Goal: Task Accomplishment & Management: Use online tool/utility

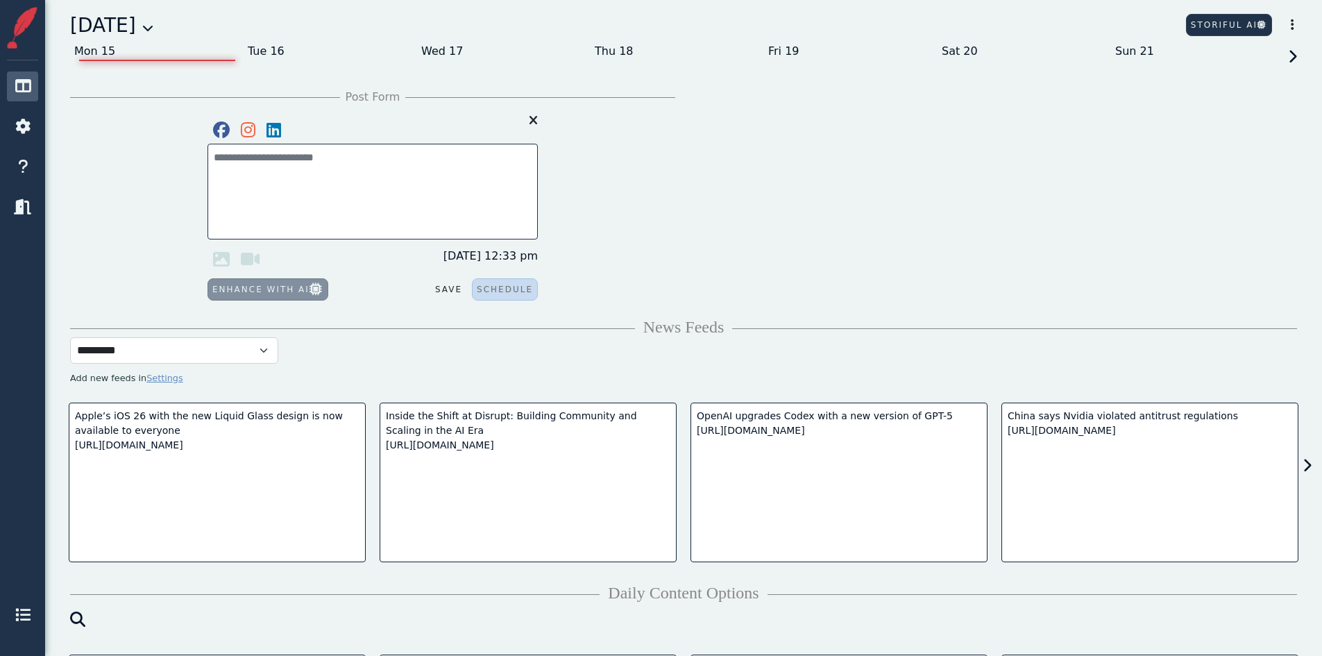
click at [263, 37] on div "[DATE] Mon 15 Tue 16 Wed 17 Thu 18 Fri 19 Sat 20 Sun 21 Storiful AI Export Soci…" at bounding box center [684, 50] width 1244 height 78
click at [259, 44] on div "Tue 16" at bounding box center [331, 51] width 174 height 22
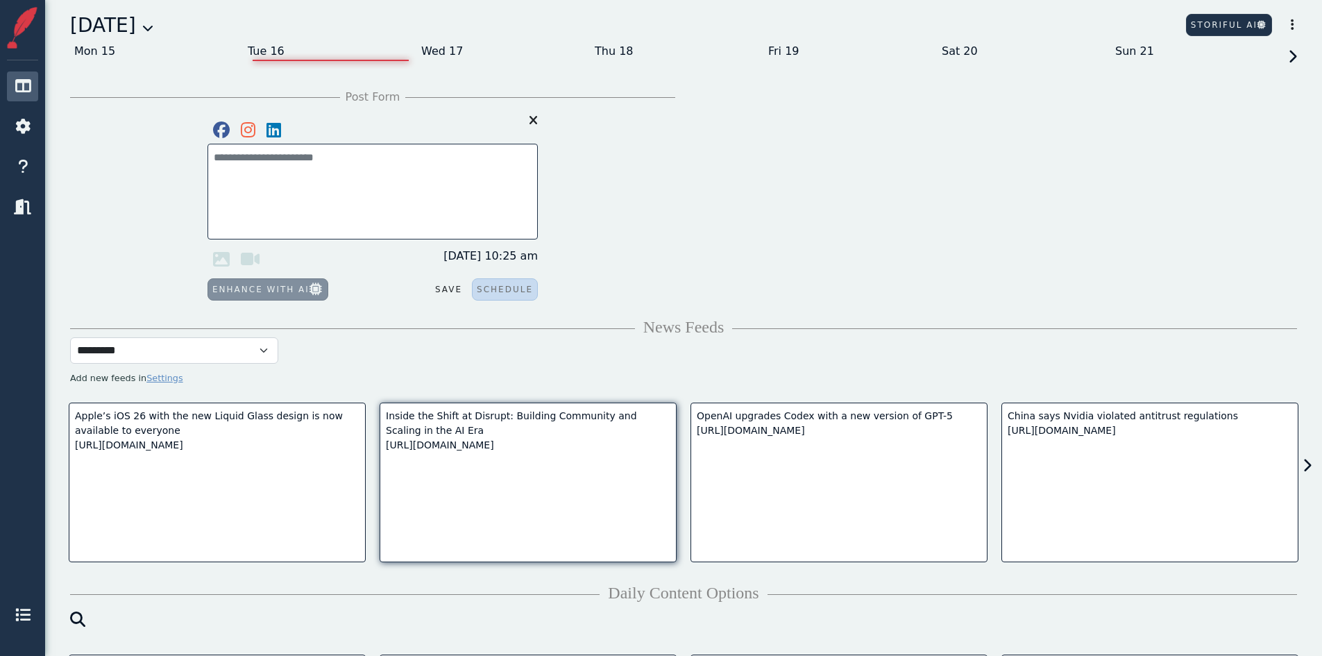
scroll to position [278, 0]
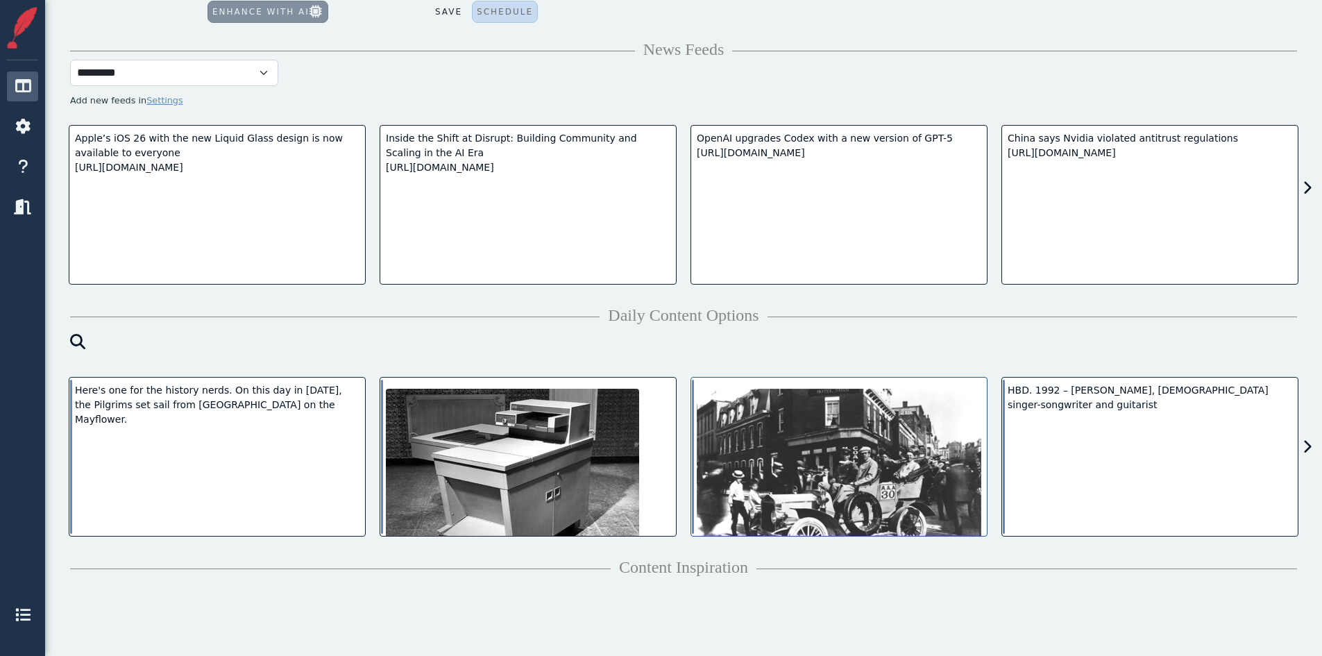
click at [807, 493] on img at bounding box center [839, 496] width 285 height 214
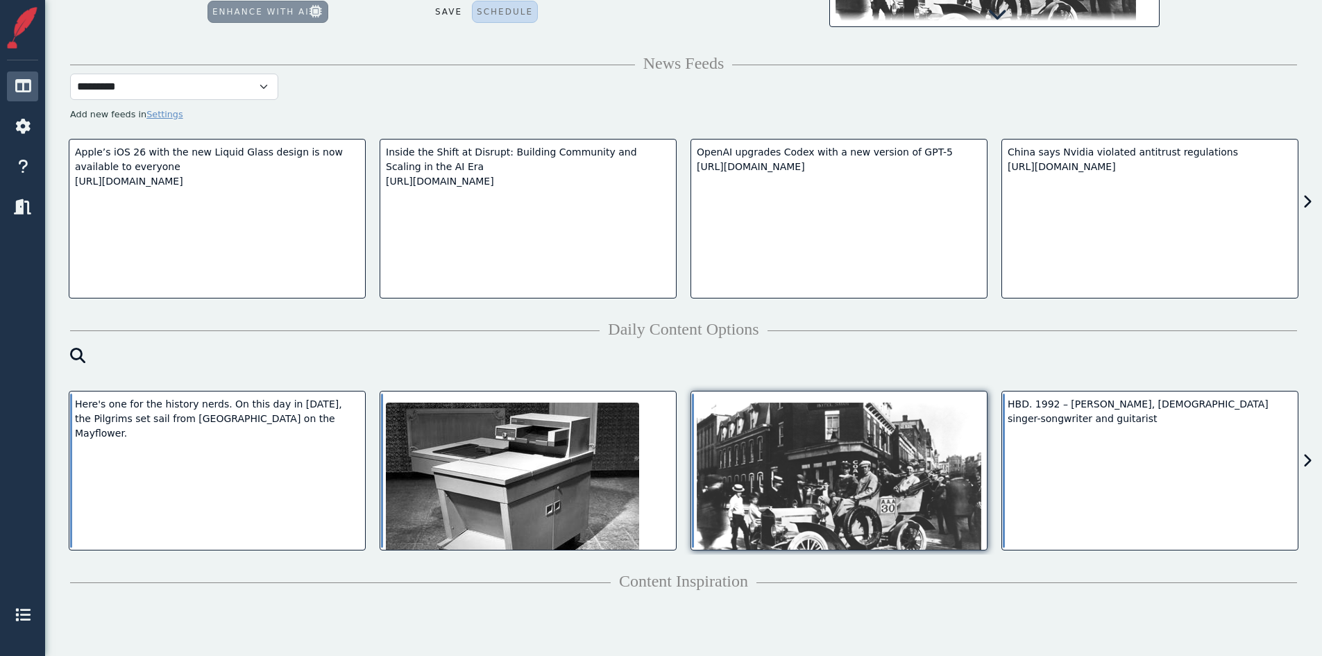
scroll to position [0, 0]
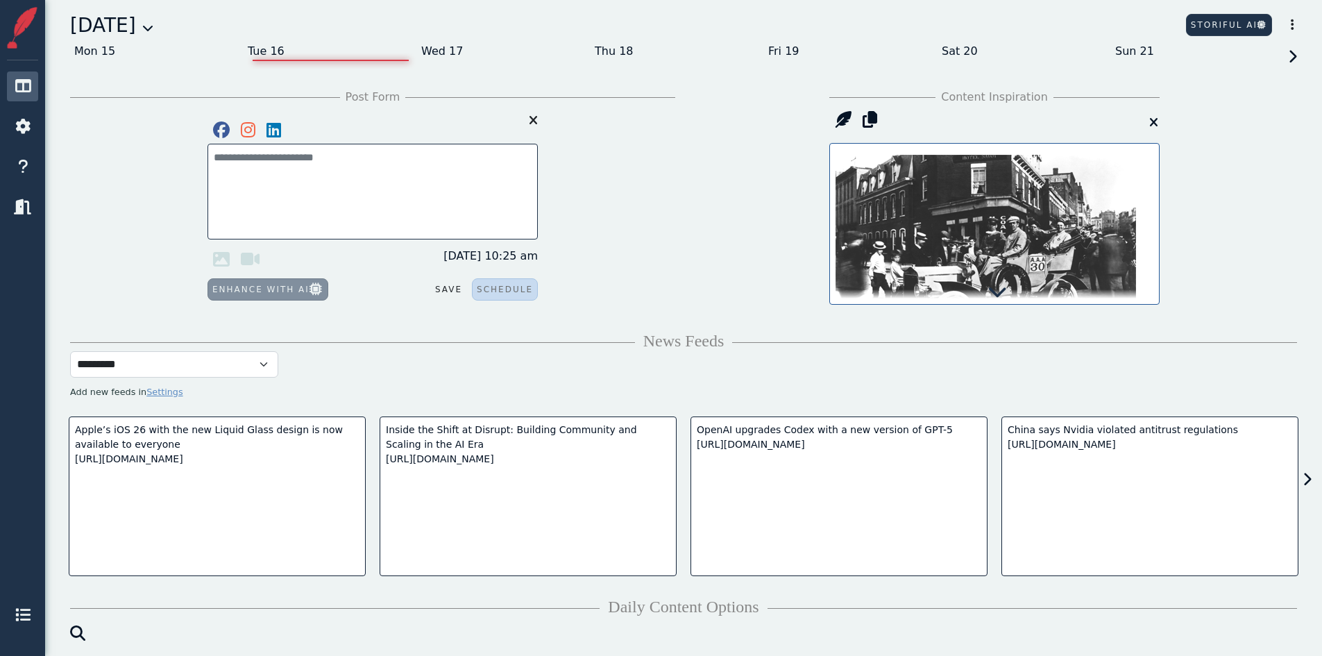
click at [999, 290] on icon at bounding box center [997, 291] width 19 height 19
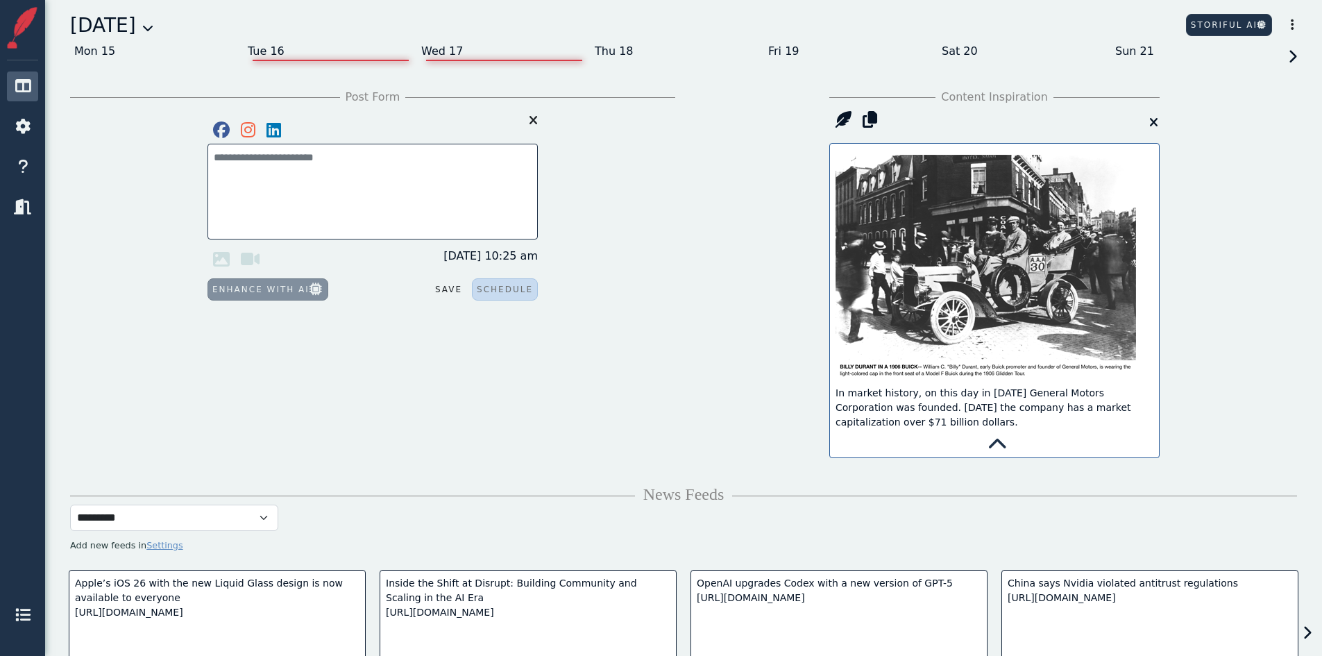
click at [463, 54] on div "Wed 17" at bounding box center [504, 51] width 174 height 22
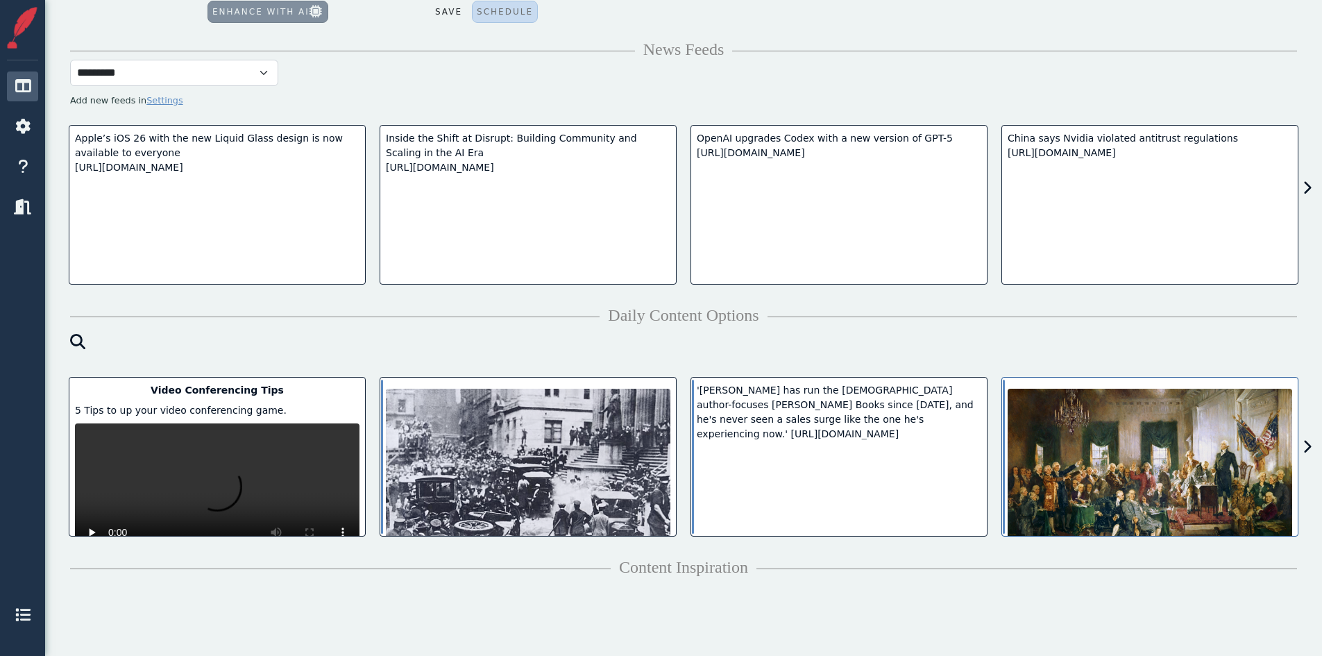
scroll to position [390, 0]
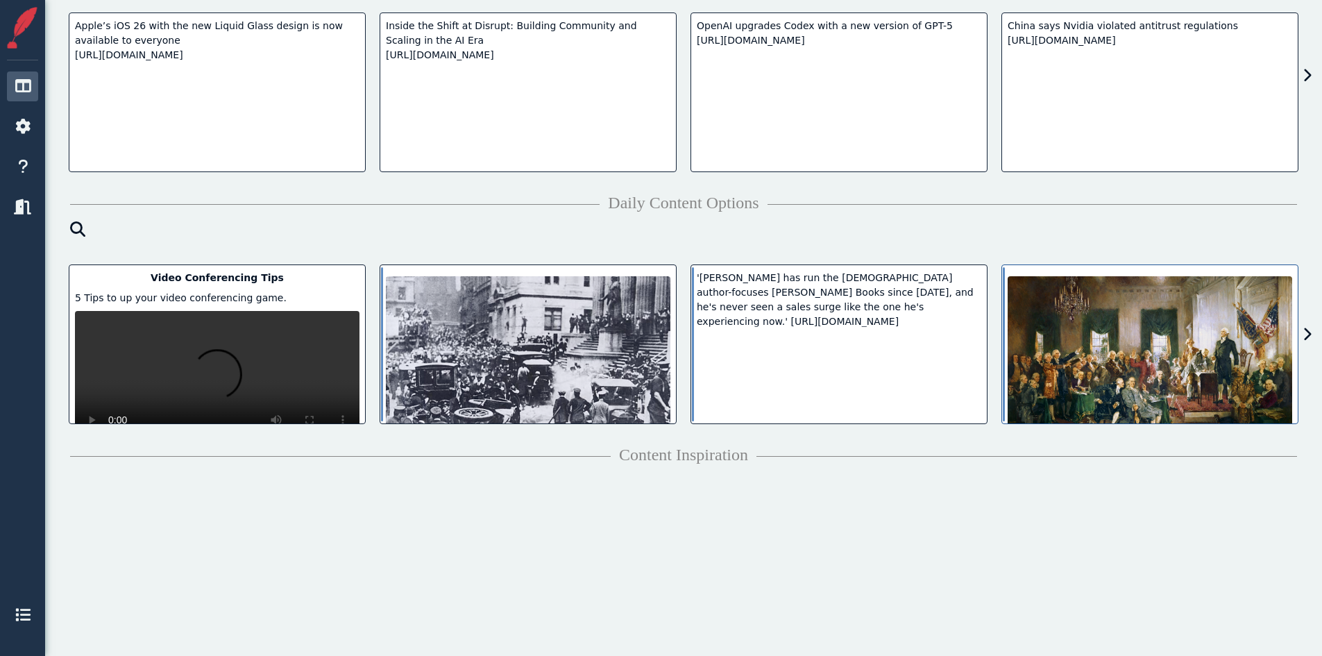
click at [1147, 378] on img at bounding box center [1150, 367] width 285 height 183
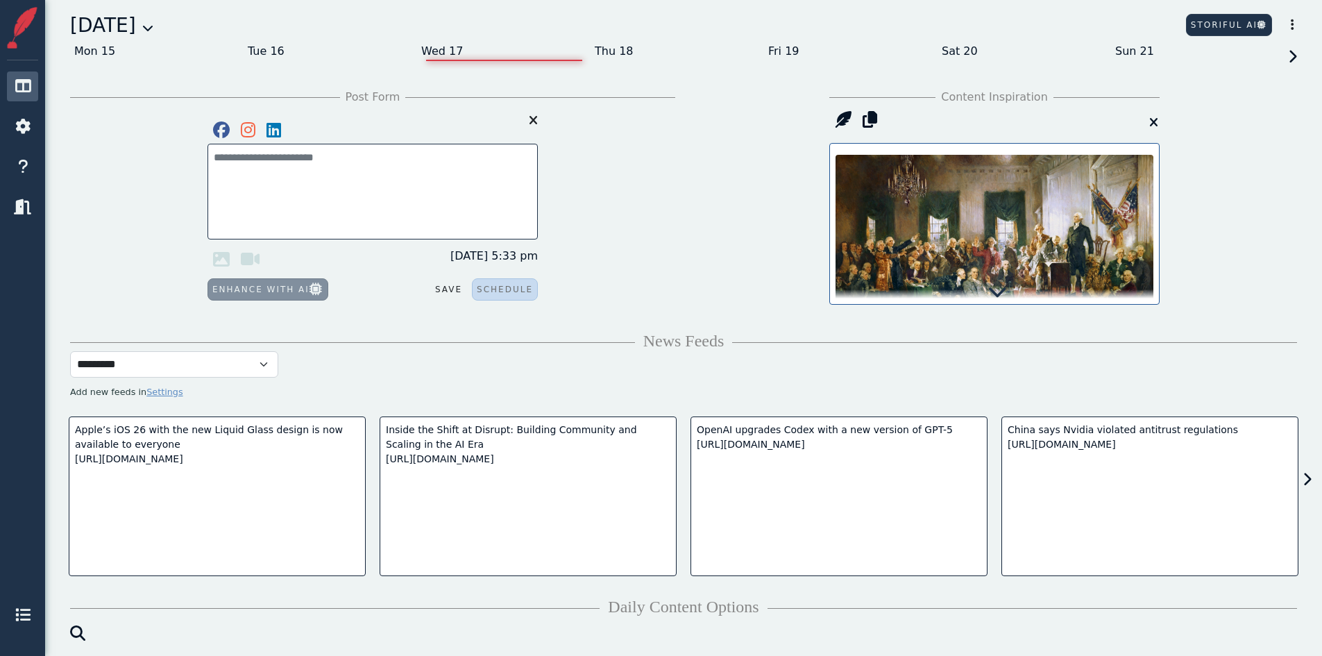
click at [995, 300] on icon at bounding box center [997, 291] width 19 height 19
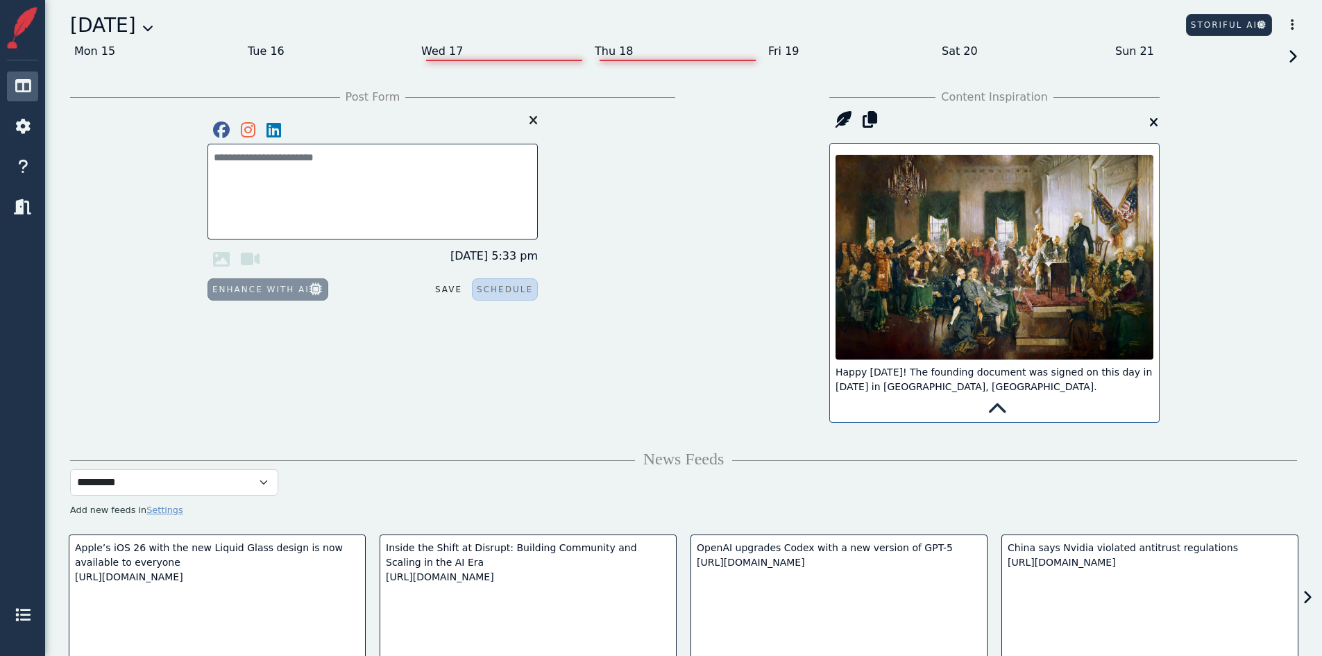
click at [618, 47] on div "Thu 18" at bounding box center [678, 51] width 174 height 22
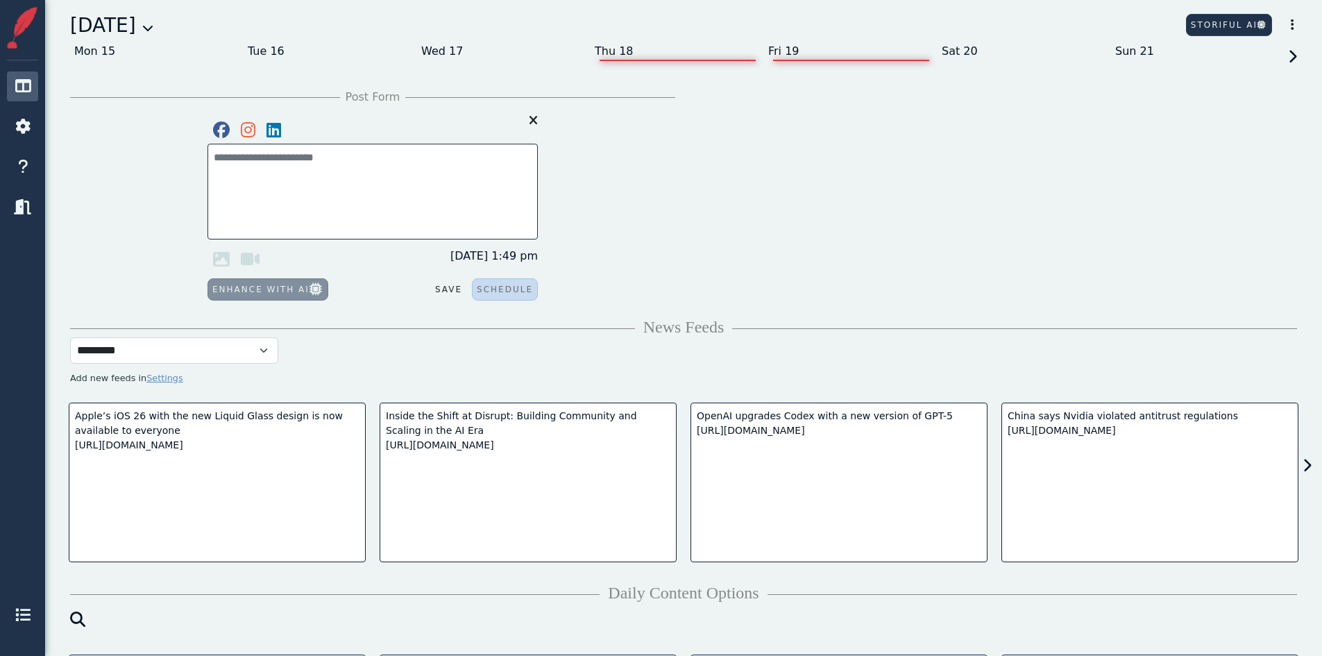
click at [802, 60] on div "Fri 19" at bounding box center [851, 64] width 174 height 49
click at [795, 52] on div "Fri 19" at bounding box center [851, 51] width 174 height 22
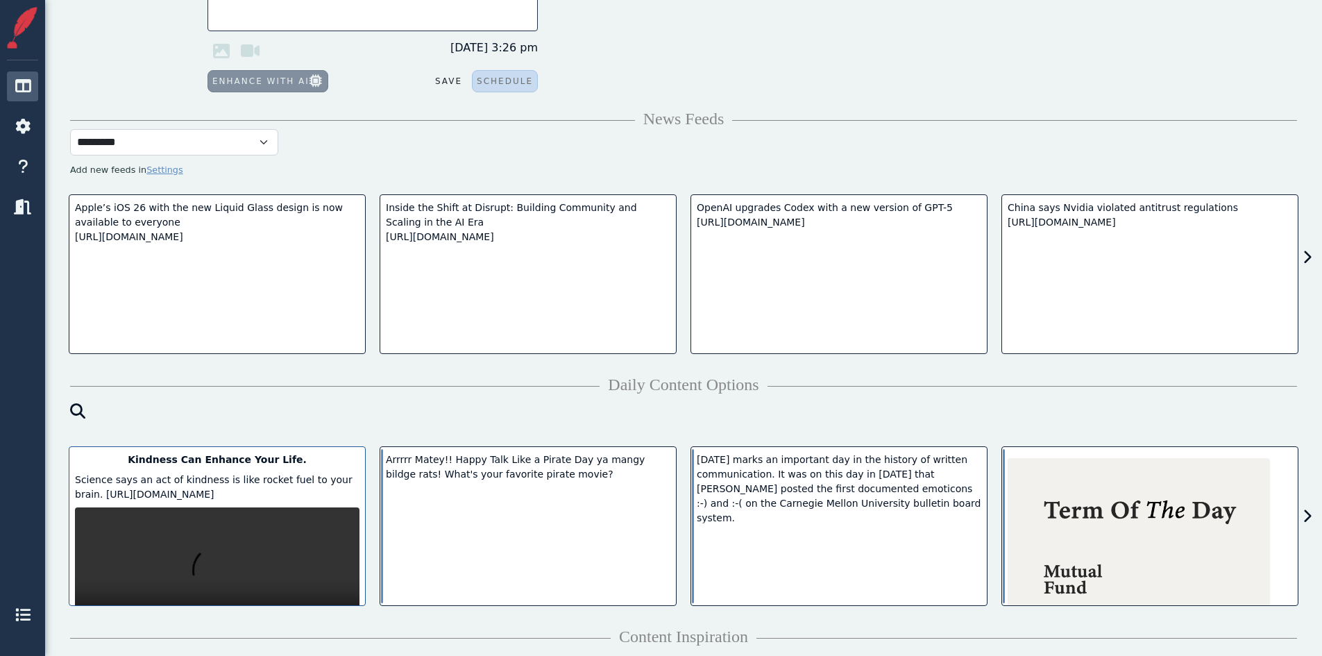
click at [226, 583] on video at bounding box center [217, 578] width 285 height 142
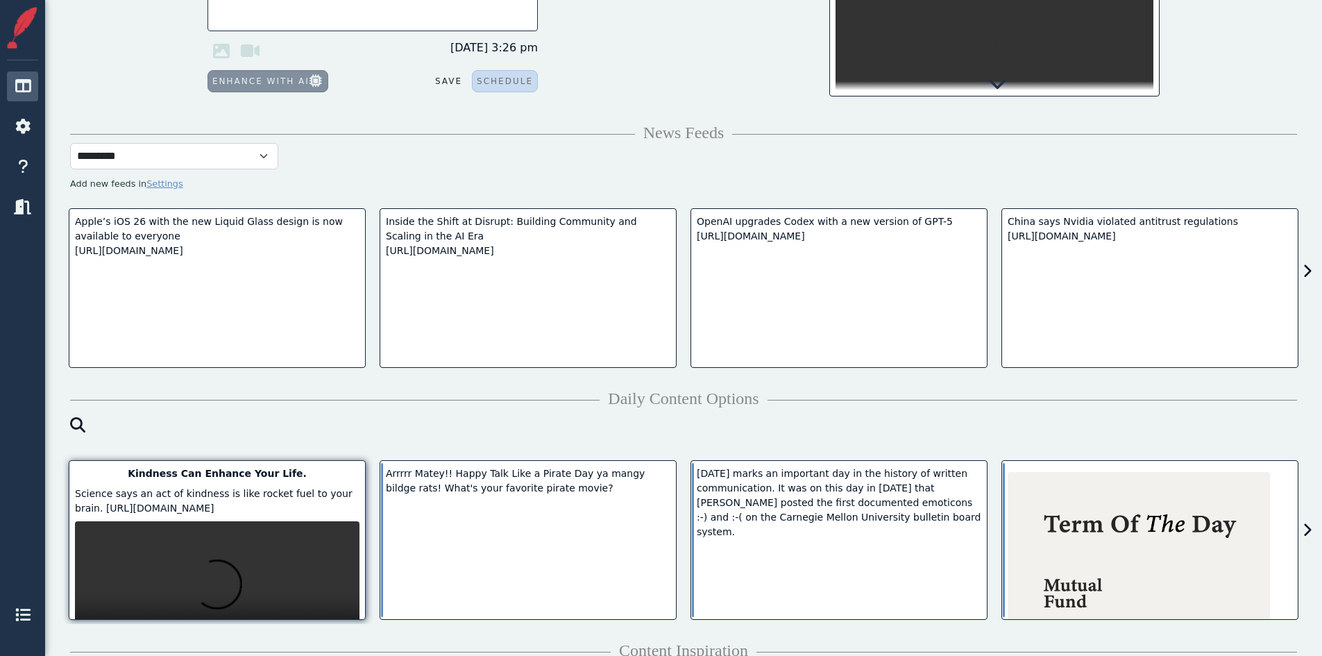
scroll to position [0, 0]
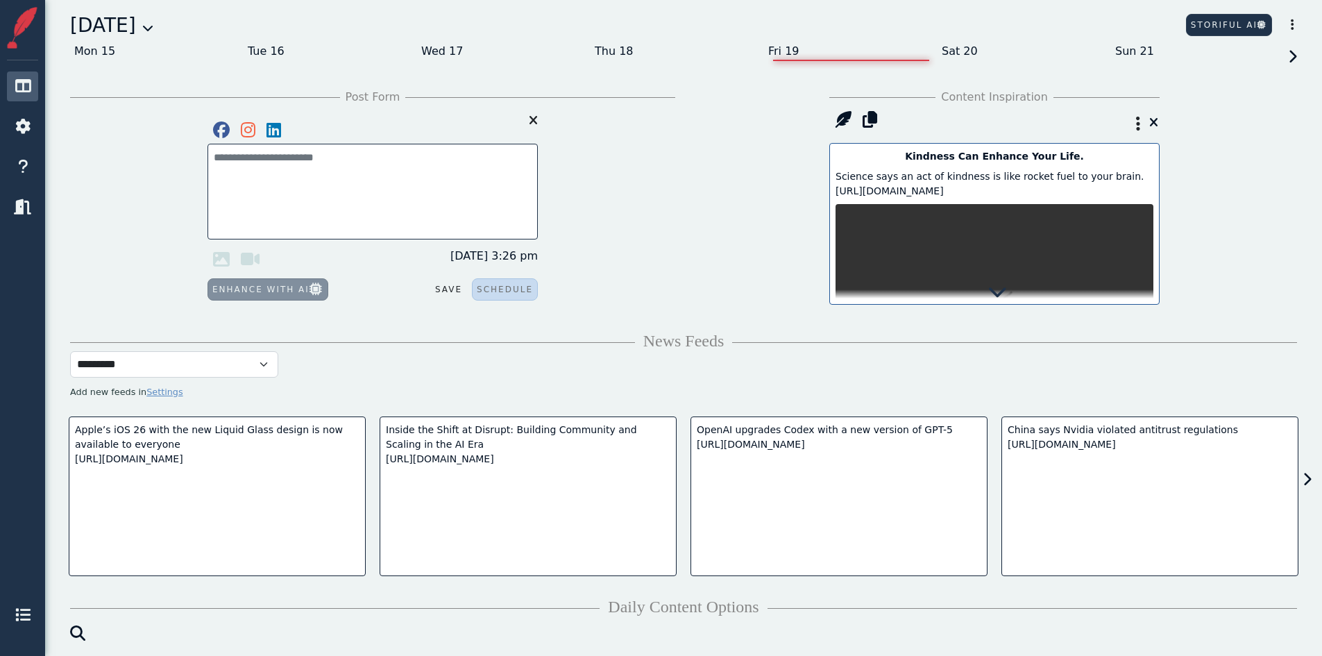
click at [994, 294] on icon at bounding box center [997, 291] width 19 height 19
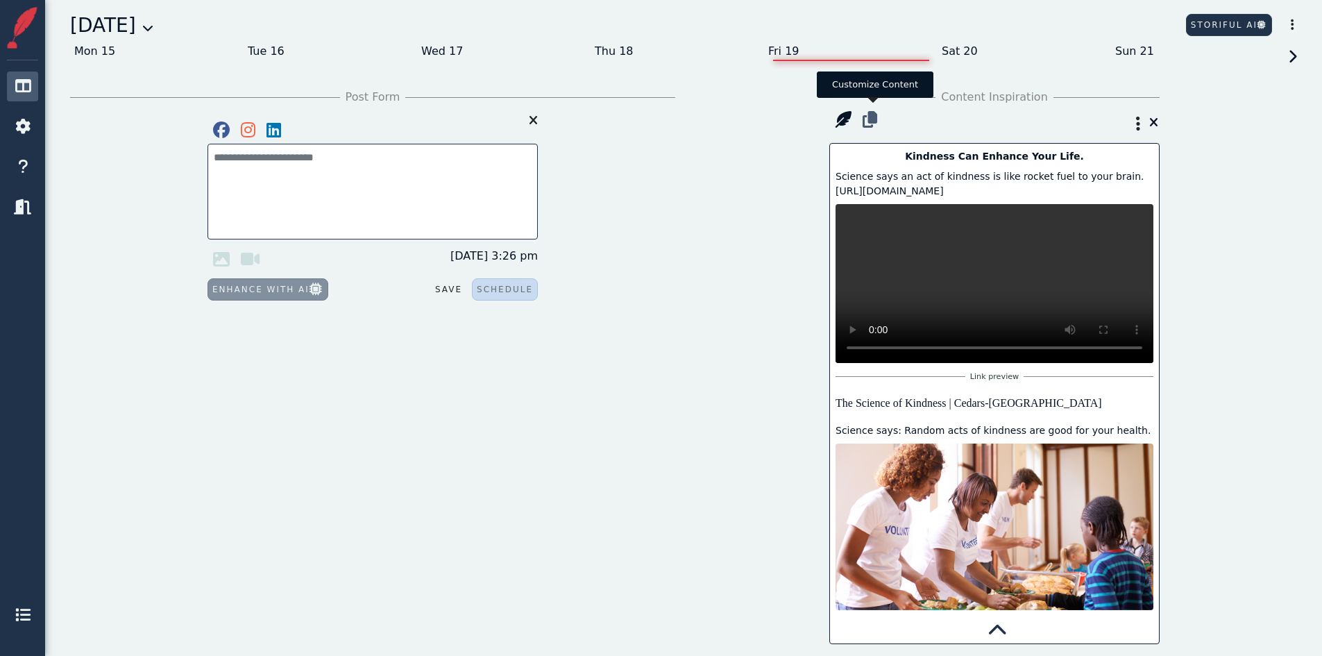
click at [875, 118] on icon at bounding box center [870, 120] width 26 height 28
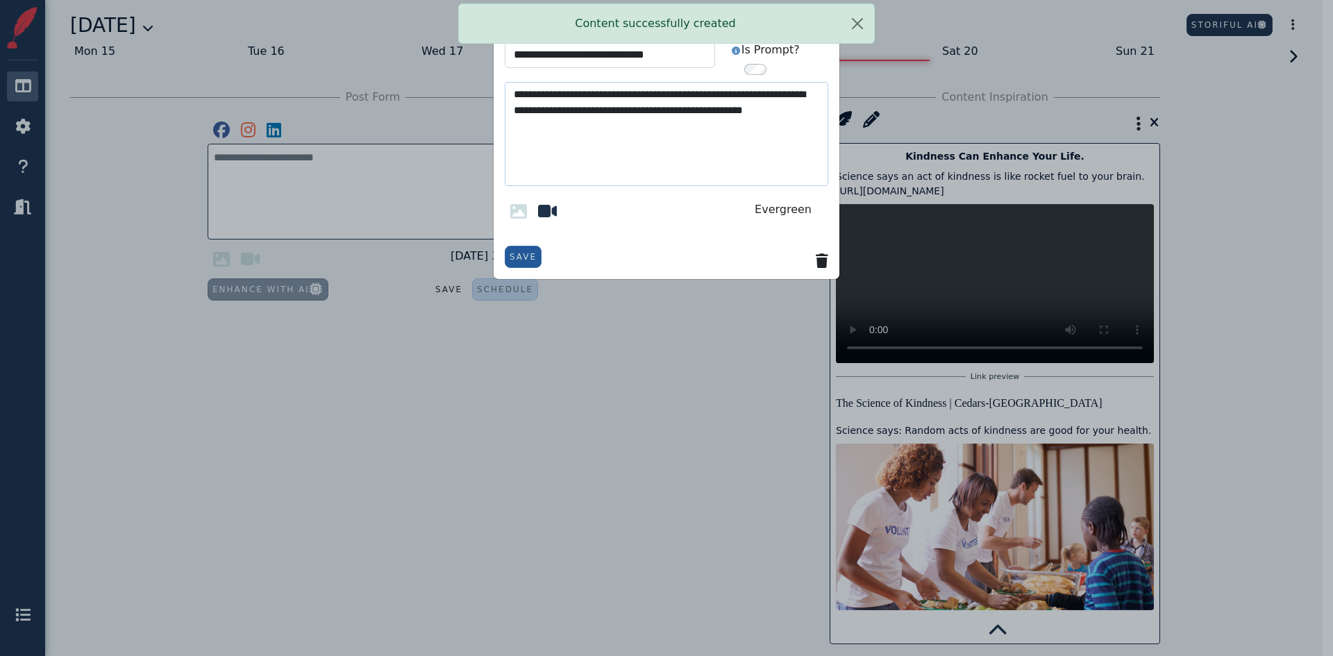
click at [248, 133] on div "**********" at bounding box center [666, 328] width 1333 height 656
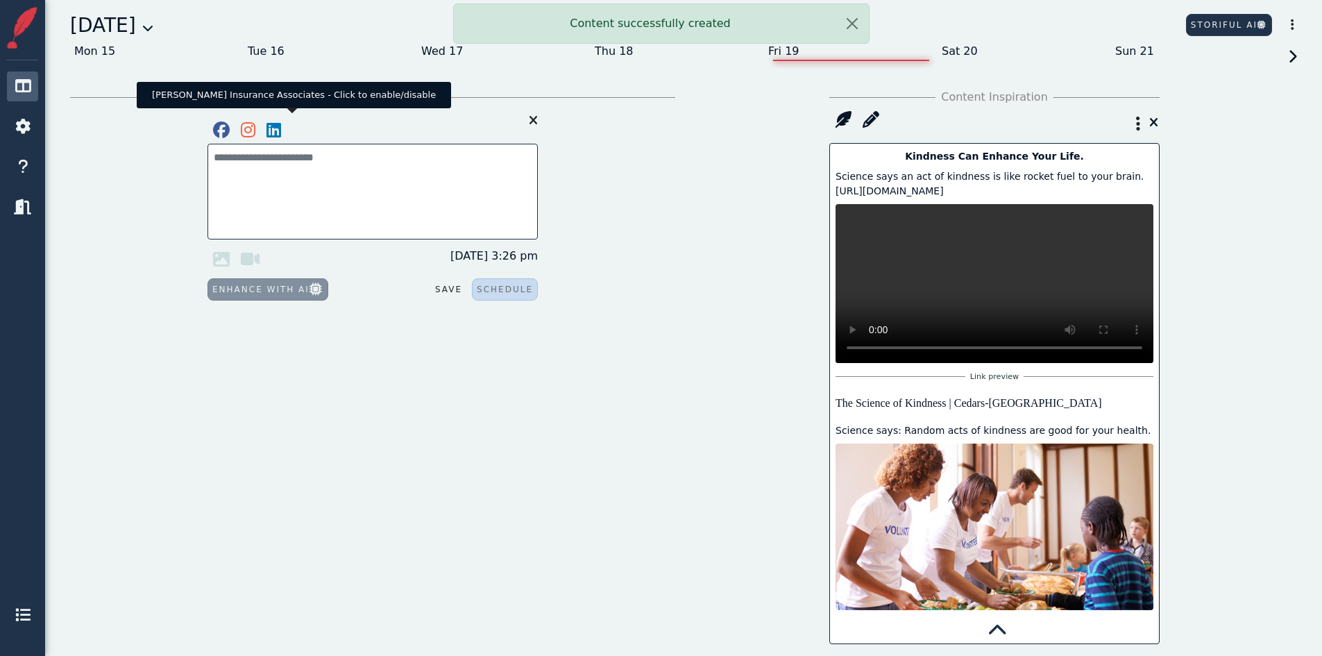
click at [269, 129] on icon at bounding box center [274, 130] width 26 height 28
click at [252, 133] on icon at bounding box center [248, 130] width 26 height 28
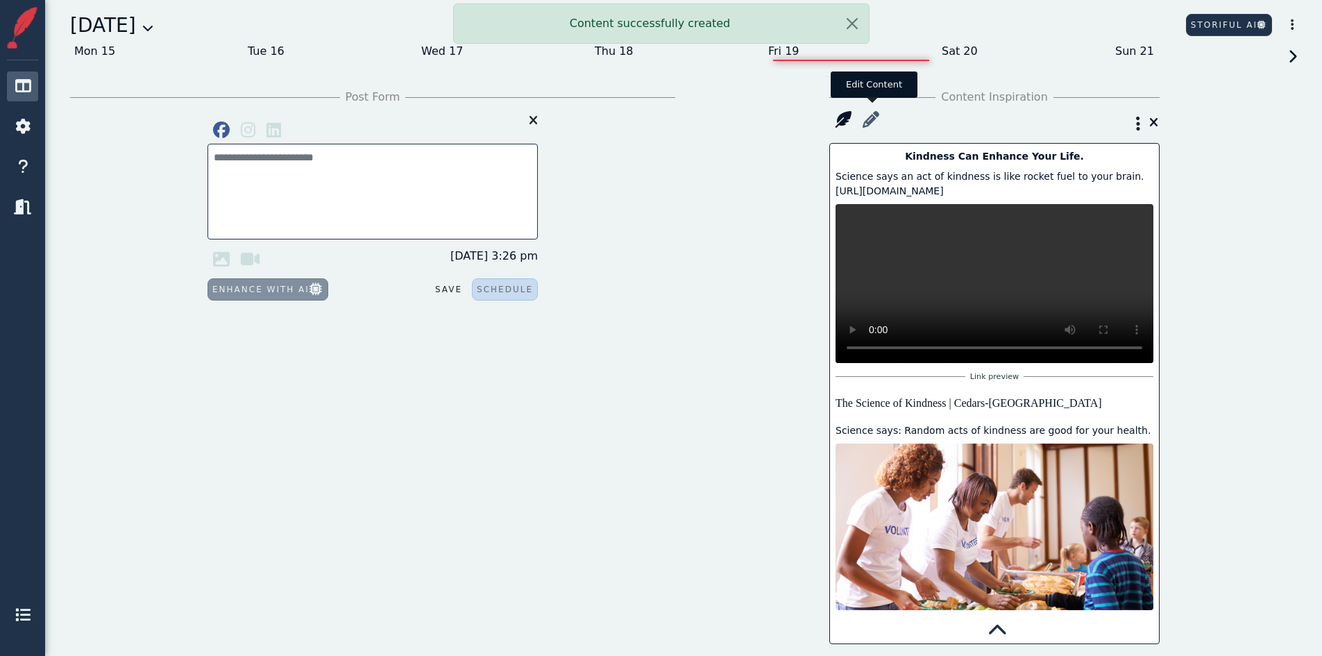
click at [872, 119] on icon at bounding box center [871, 120] width 28 height 28
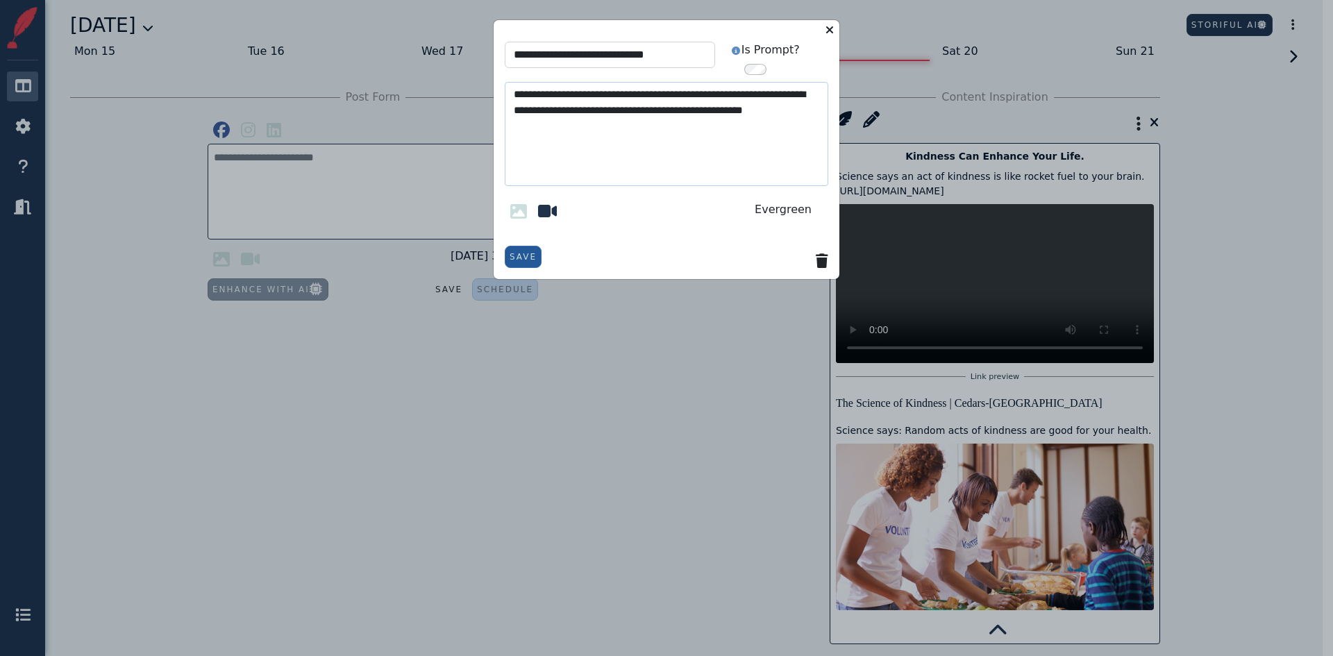
click at [832, 25] on icon at bounding box center [829, 29] width 17 height 19
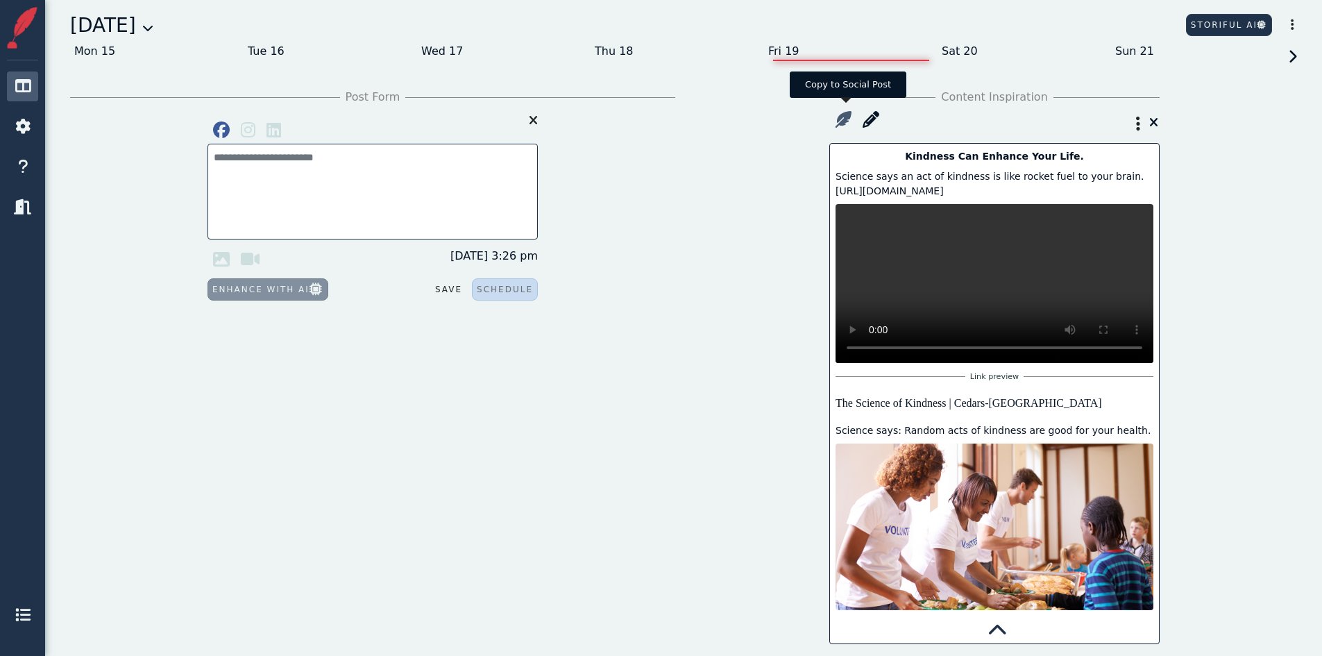
click at [843, 119] on icon at bounding box center [843, 120] width 28 height 28
type textarea "**********"
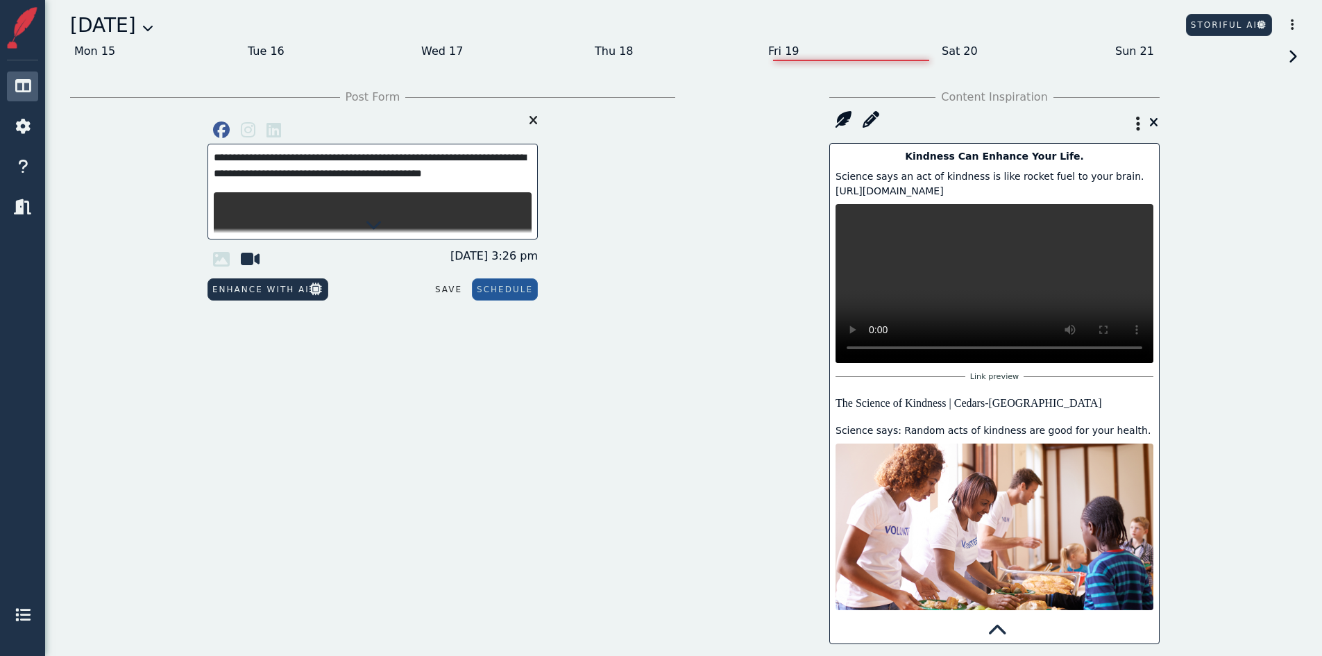
click at [376, 221] on icon at bounding box center [374, 224] width 17 height 17
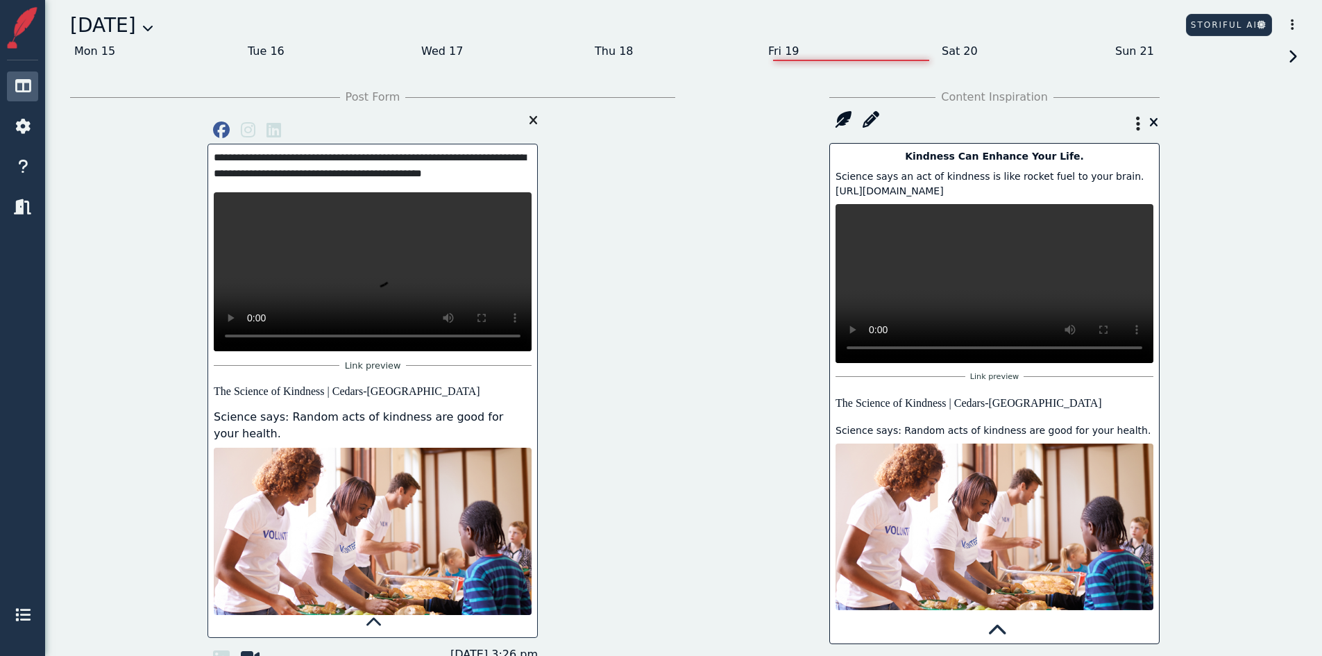
scroll to position [69, 0]
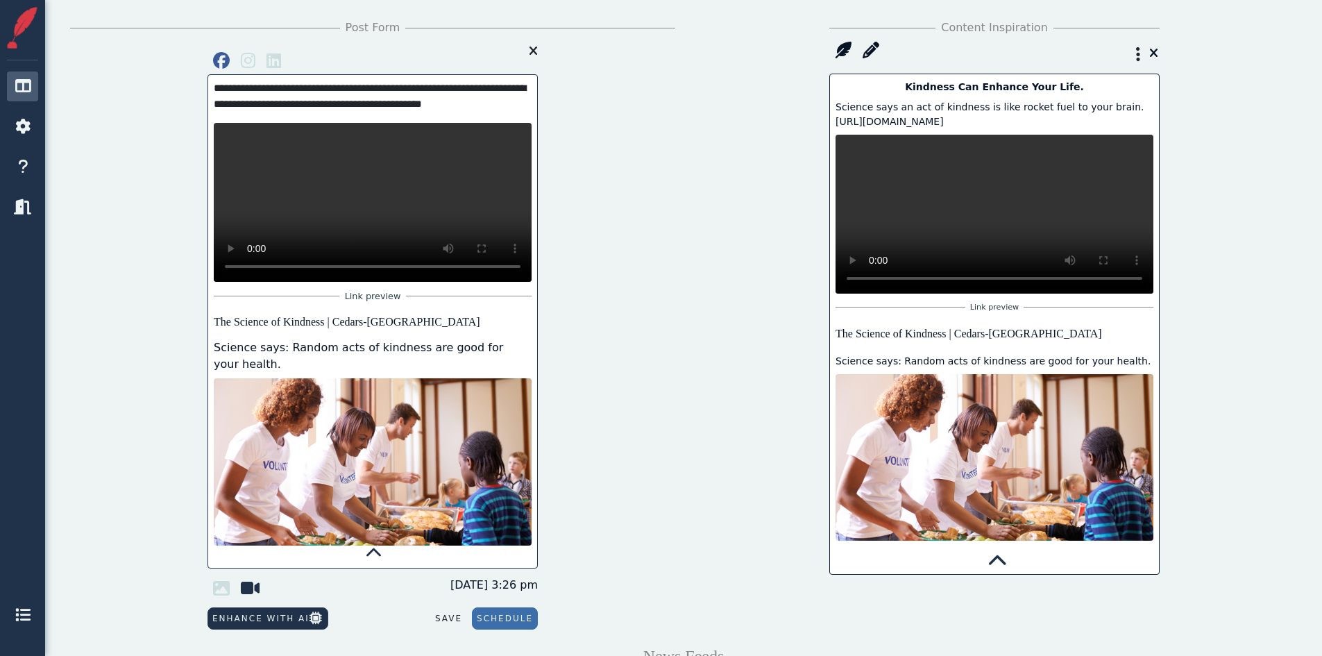
click at [503, 623] on button "Schedule" at bounding box center [505, 618] width 66 height 22
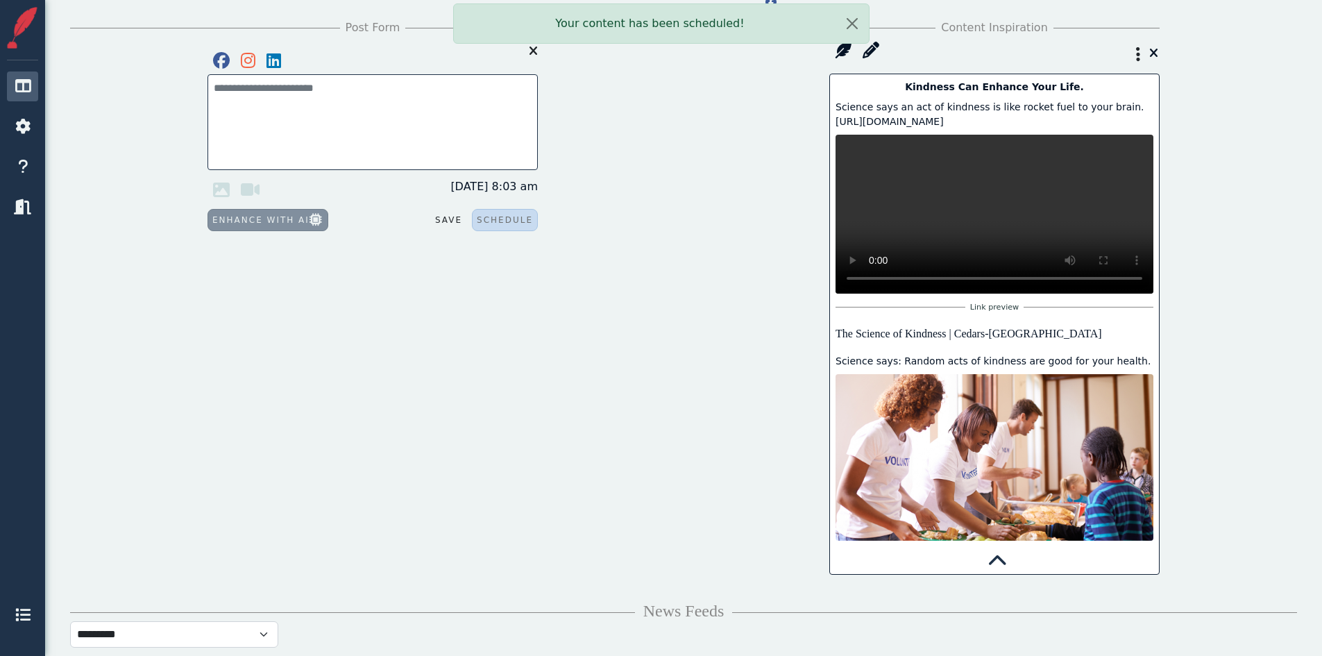
scroll to position [0, 0]
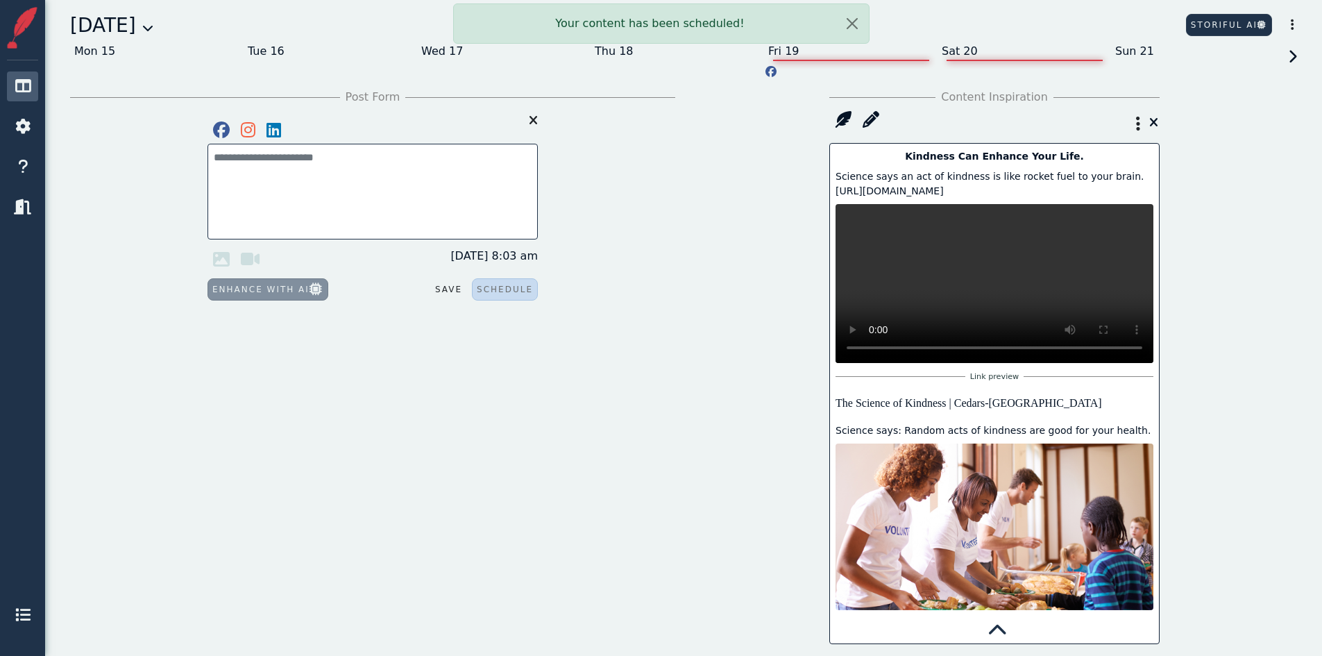
click at [974, 57] on div "Sat 20" at bounding box center [1025, 51] width 174 height 22
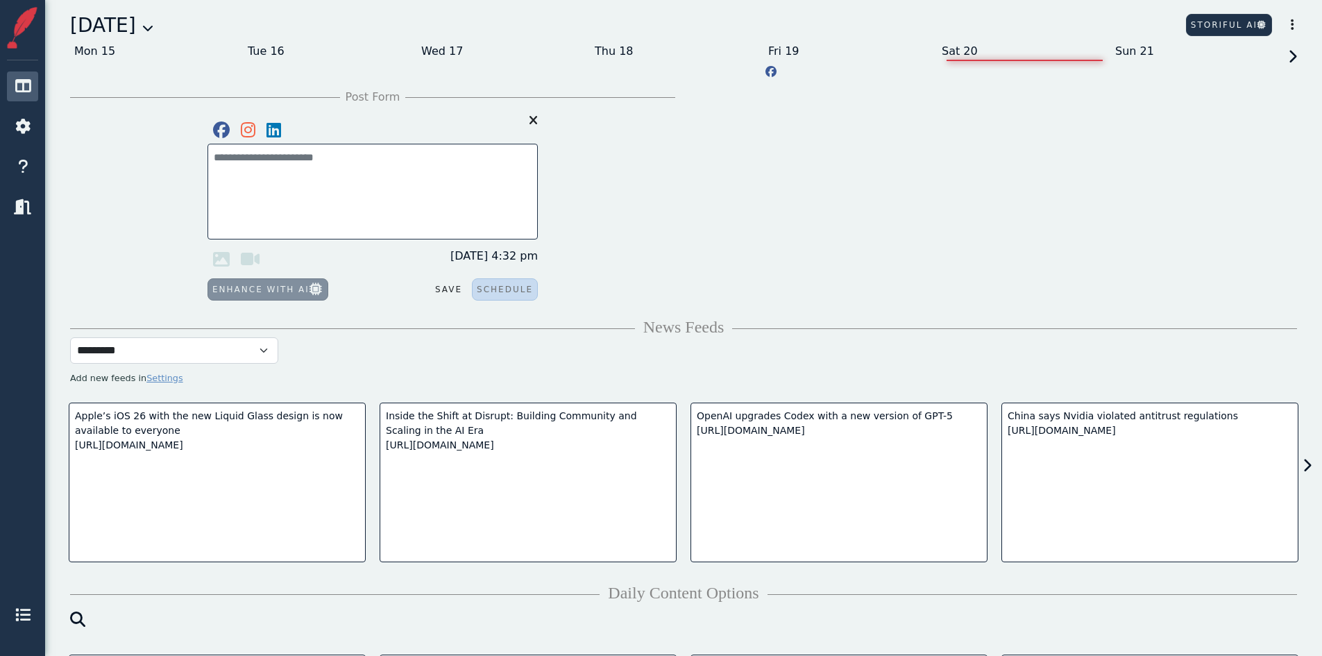
drag, startPoint x: 969, startPoint y: 53, endPoint x: 978, endPoint y: 53, distance: 9.0
click at [974, 53] on div "Sat 20" at bounding box center [1025, 51] width 174 height 22
click at [1161, 56] on div "Sun 21" at bounding box center [1198, 51] width 174 height 22
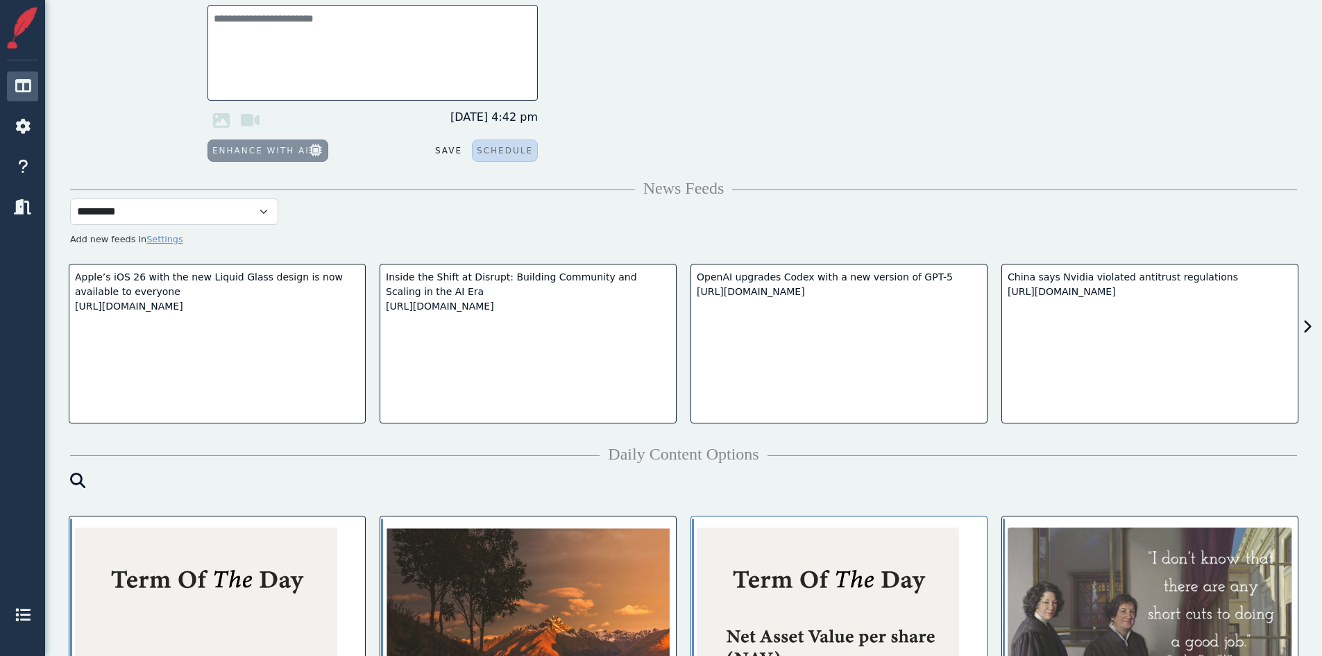
scroll to position [347, 0]
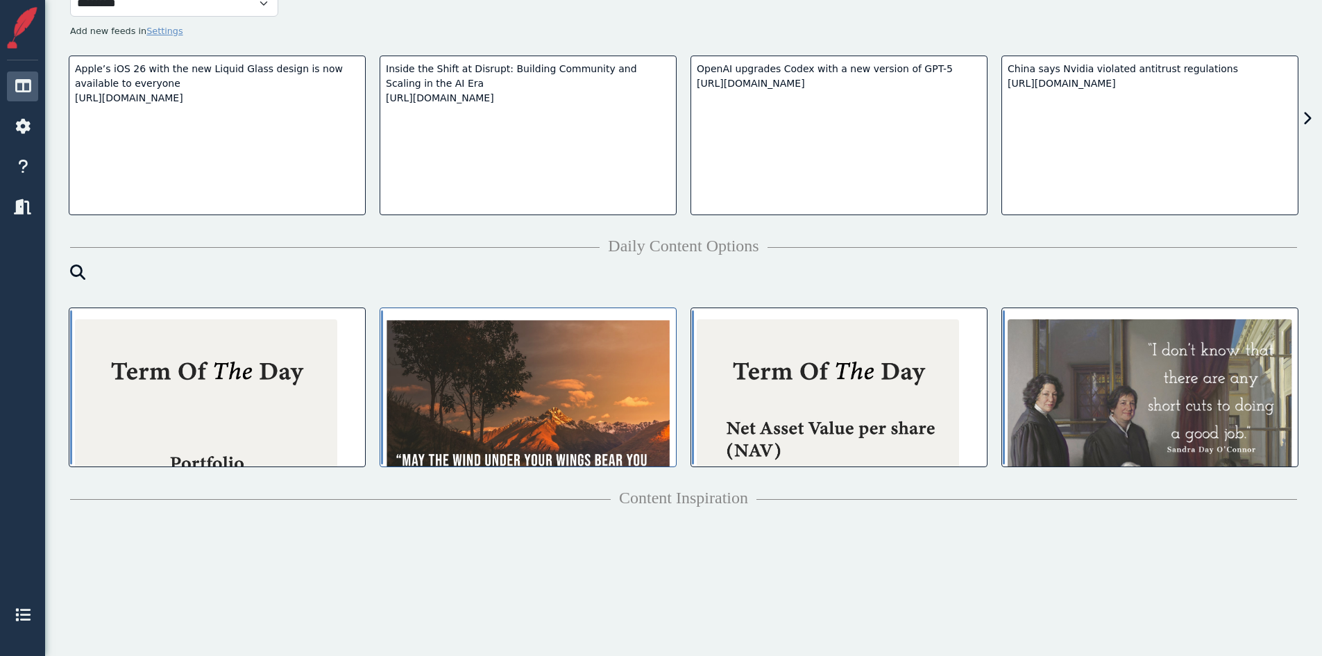
click at [547, 457] on img at bounding box center [528, 413] width 285 height 189
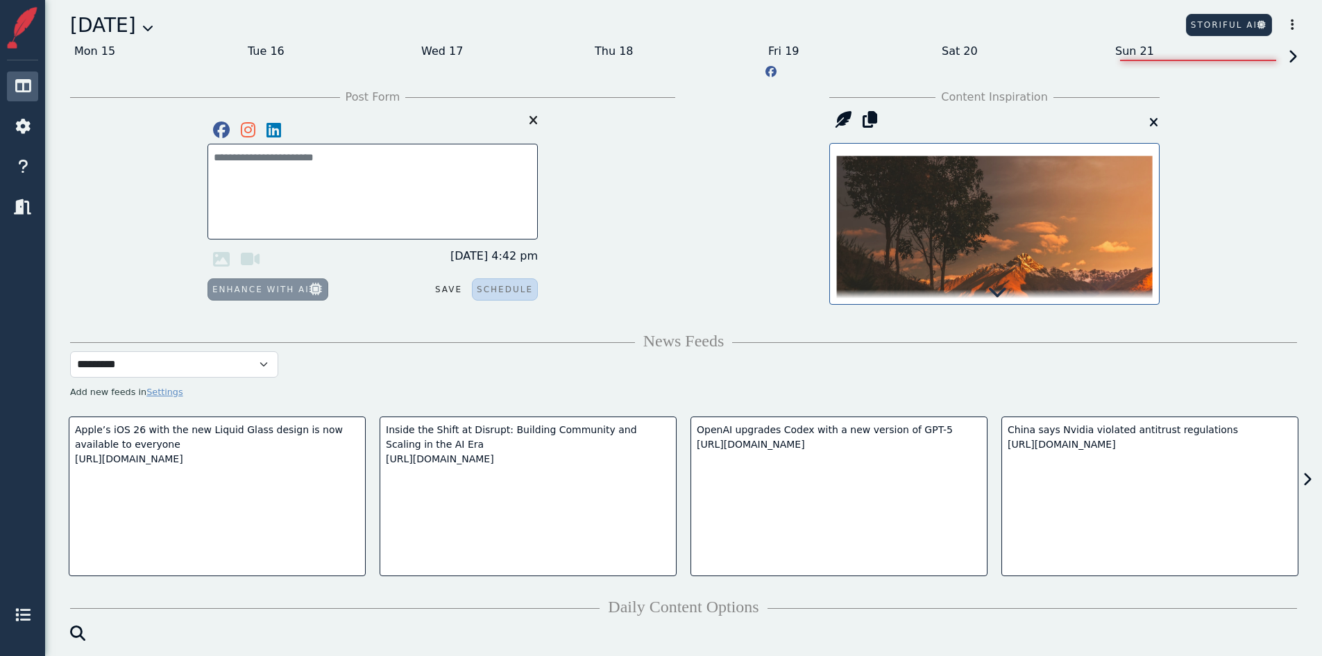
click at [989, 293] on icon at bounding box center [997, 291] width 19 height 19
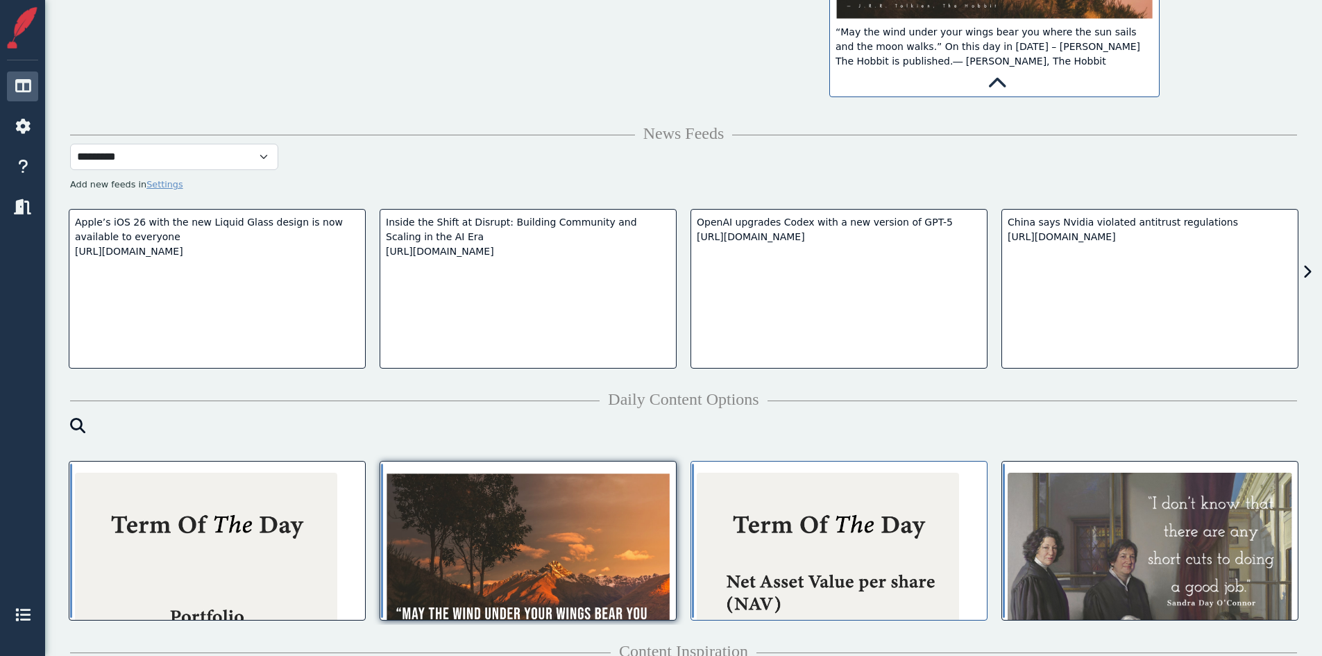
scroll to position [416, 0]
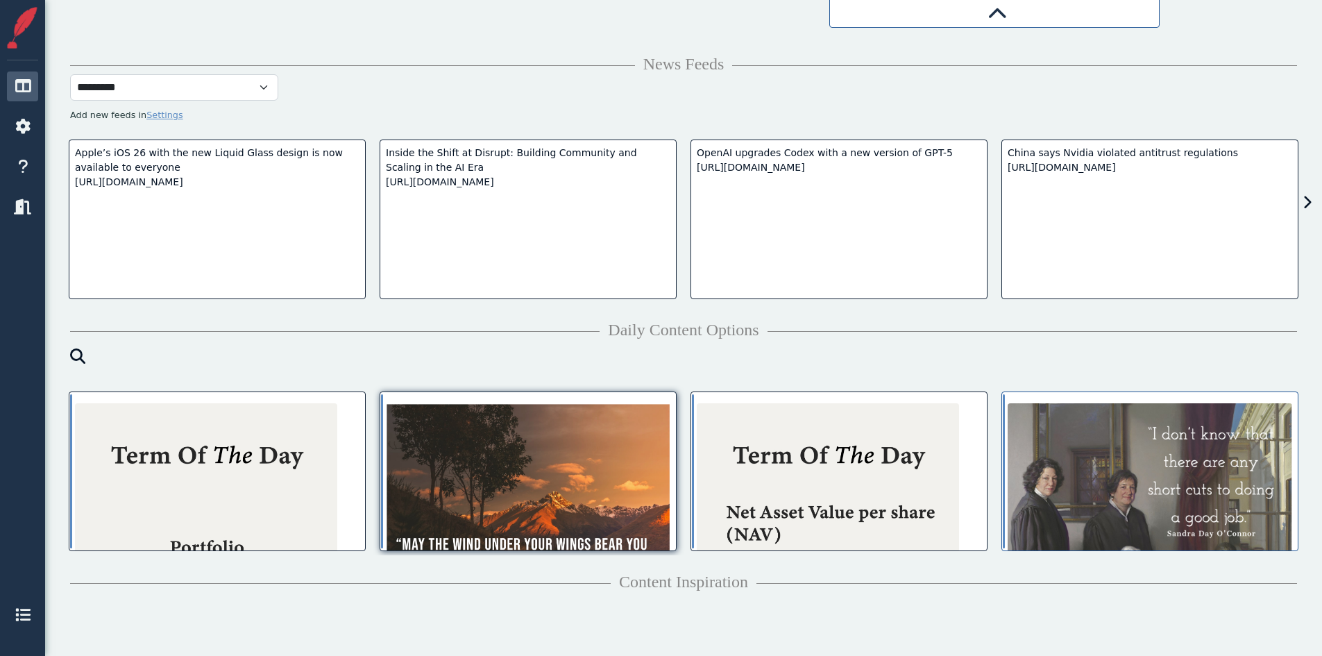
click at [1142, 541] on img at bounding box center [1150, 545] width 285 height 285
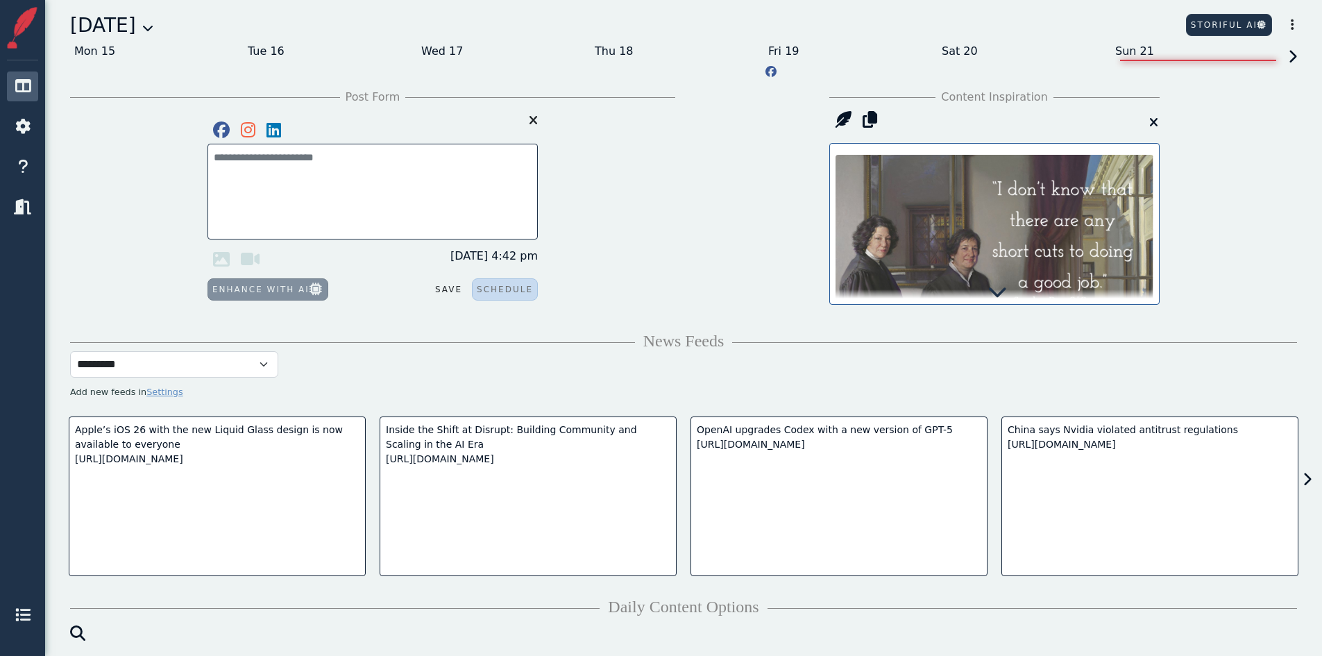
click at [994, 289] on icon at bounding box center [997, 291] width 19 height 19
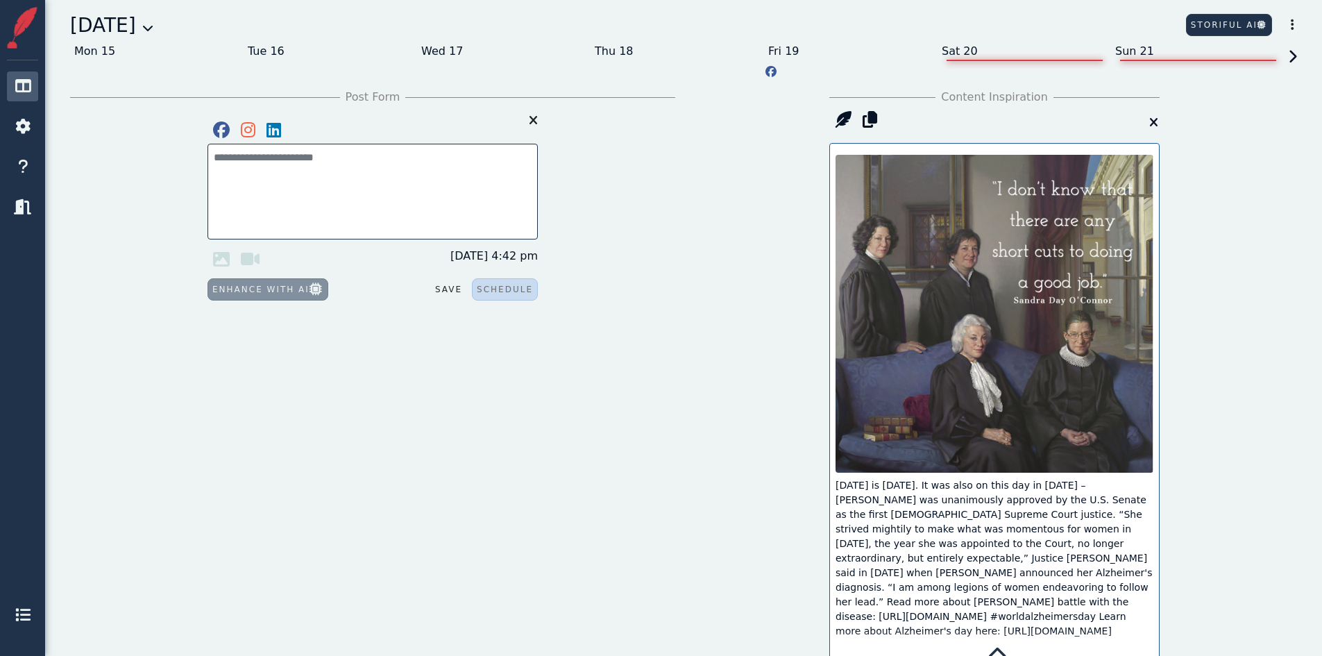
click at [959, 51] on div "Sat 20" at bounding box center [1025, 51] width 174 height 22
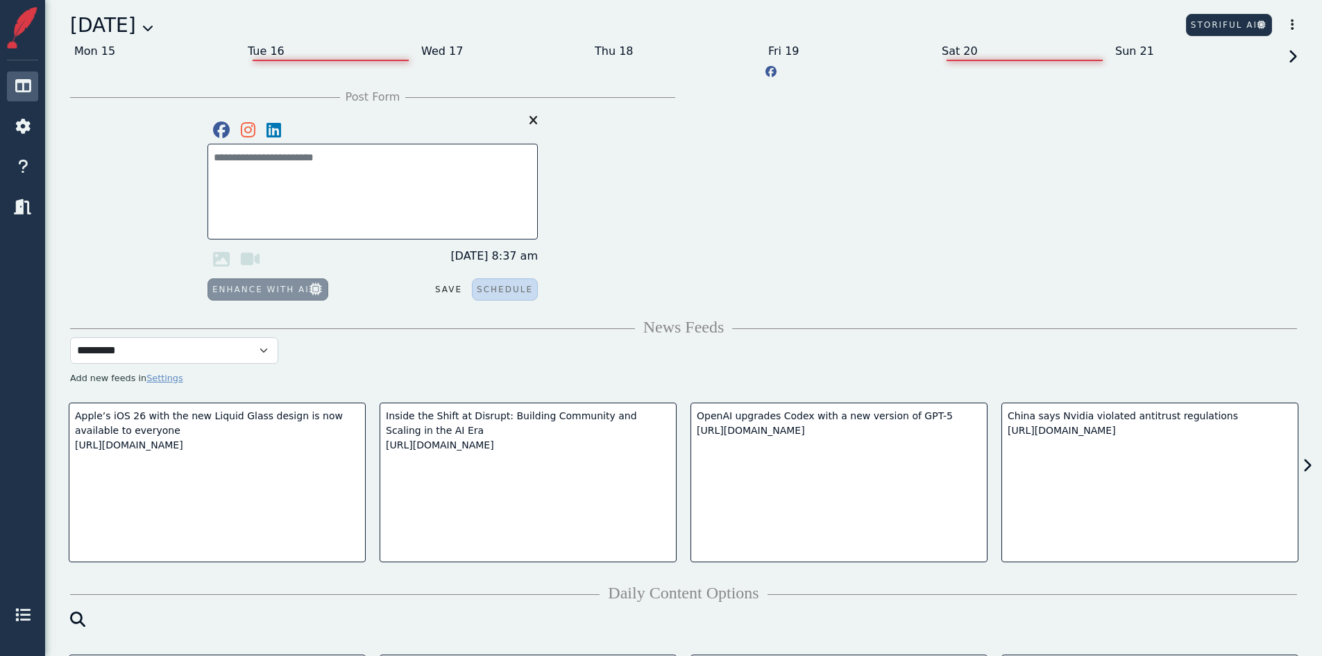
click at [298, 55] on div "Tue 16" at bounding box center [331, 51] width 174 height 22
click at [205, 434] on div "Apple’s iOS 26 with the new Liquid Glass design is now available to everyone [U…" at bounding box center [217, 431] width 285 height 44
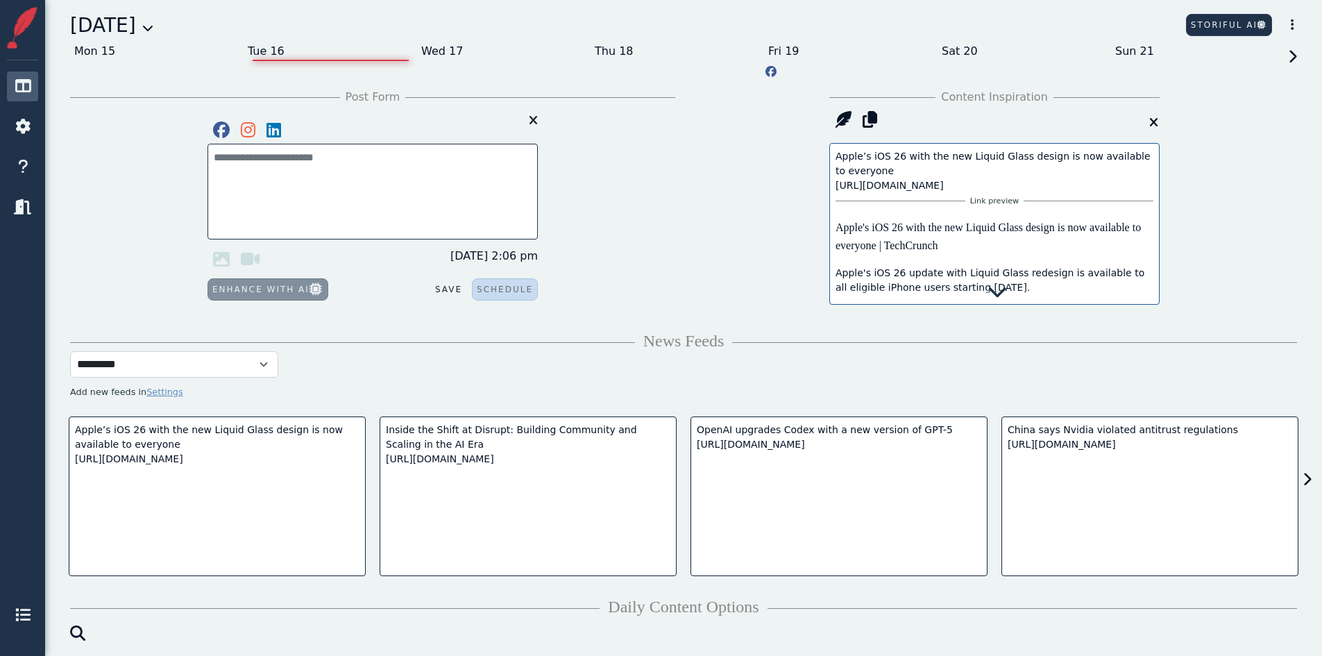
click at [940, 182] on div "Apple’s iOS 26 with the new Liquid Glass design is now available to everyone [U…" at bounding box center [995, 171] width 318 height 44
click at [909, 271] on div "Link preview Apple's iOS 26 with the new Liquid Glass design is now available t…" at bounding box center [995, 336] width 318 height 286
click at [847, 117] on icon at bounding box center [843, 120] width 28 height 28
type textarea "**********"
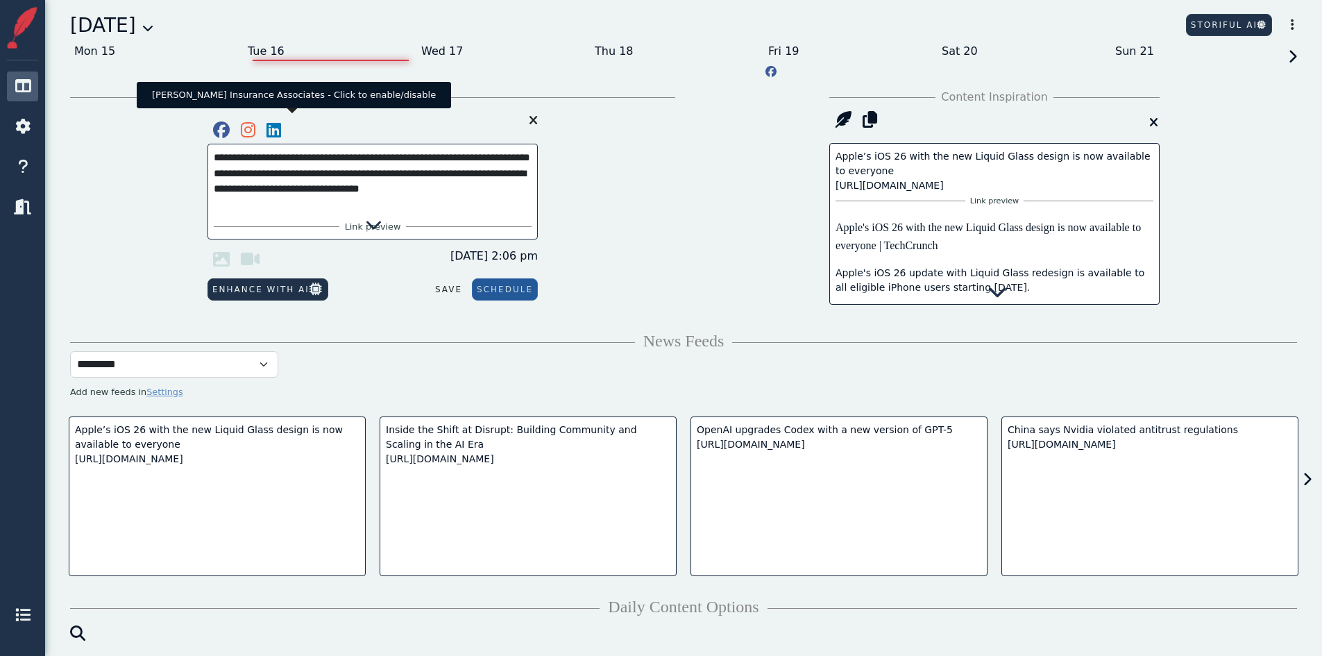
click at [277, 133] on icon at bounding box center [274, 130] width 26 height 28
click at [248, 130] on icon at bounding box center [248, 130] width 26 height 28
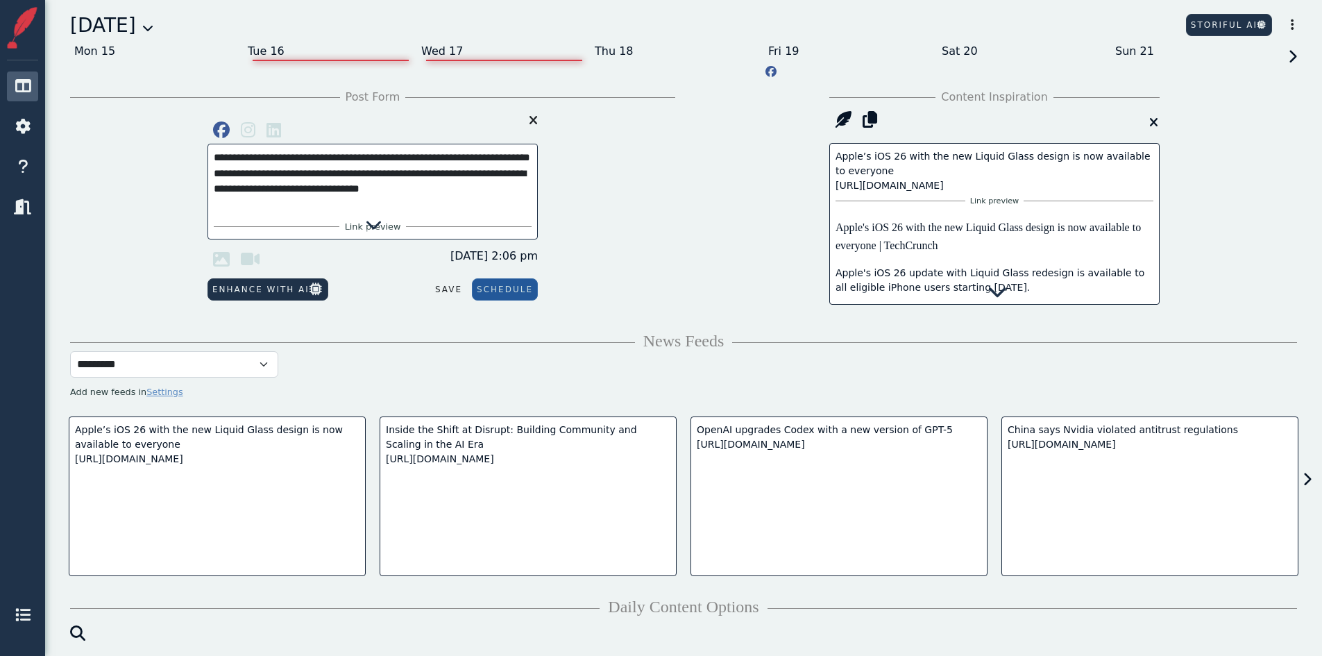
click at [455, 49] on div "Wed 17" at bounding box center [504, 51] width 174 height 22
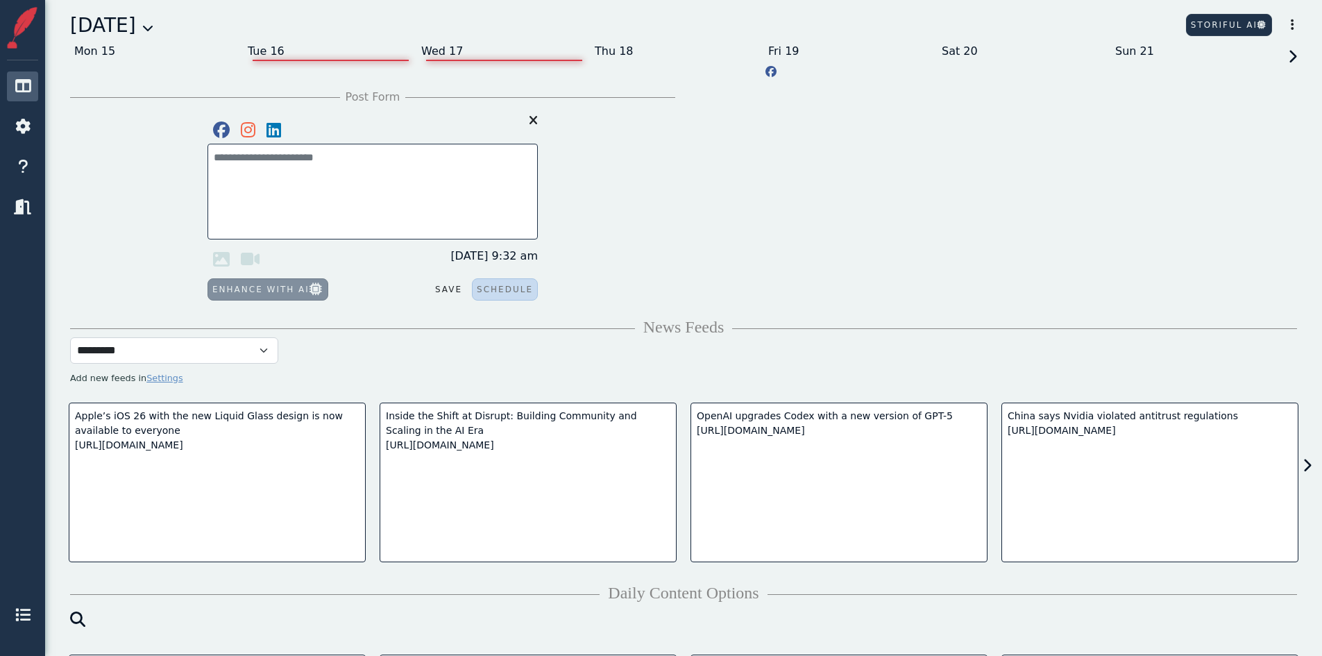
click at [282, 51] on div "Tue 16" at bounding box center [331, 51] width 174 height 22
click at [1307, 467] on icon at bounding box center [1307, 466] width 9 height 14
click at [1308, 466] on icon at bounding box center [1307, 466] width 9 height 14
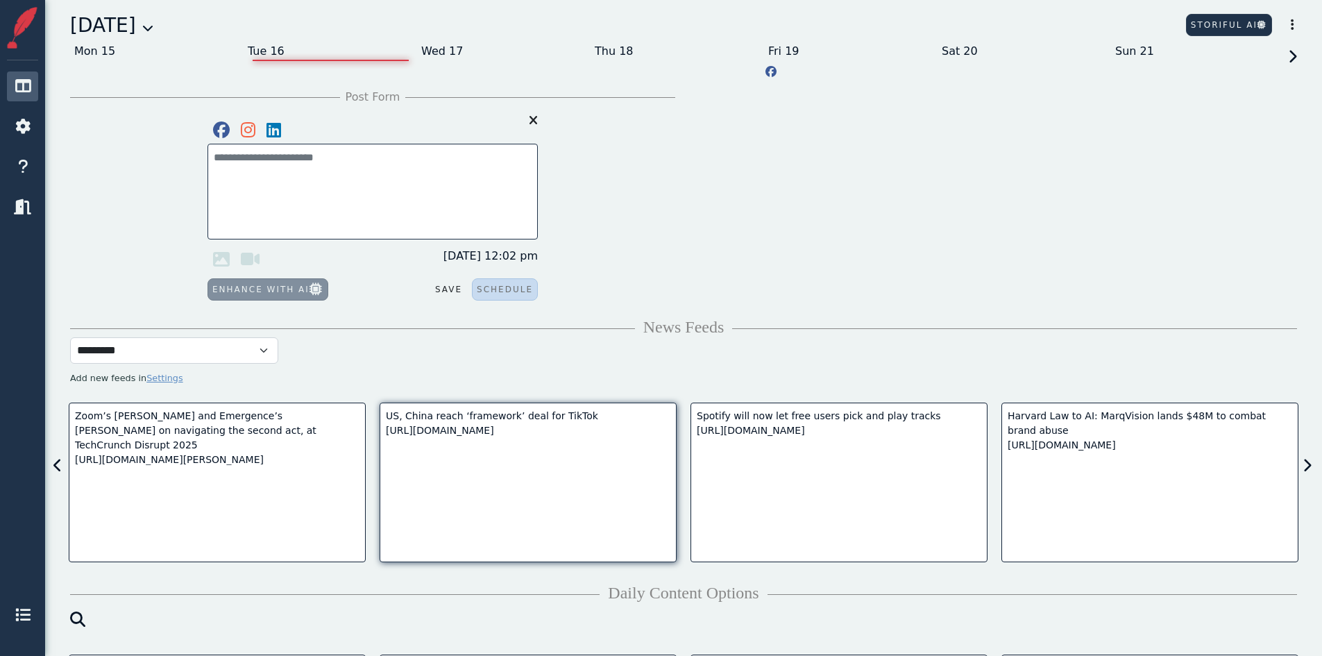
click at [550, 425] on div "US, China reach ‘framework’ deal for TikTok [URL][DOMAIN_NAME]" at bounding box center [528, 423] width 285 height 29
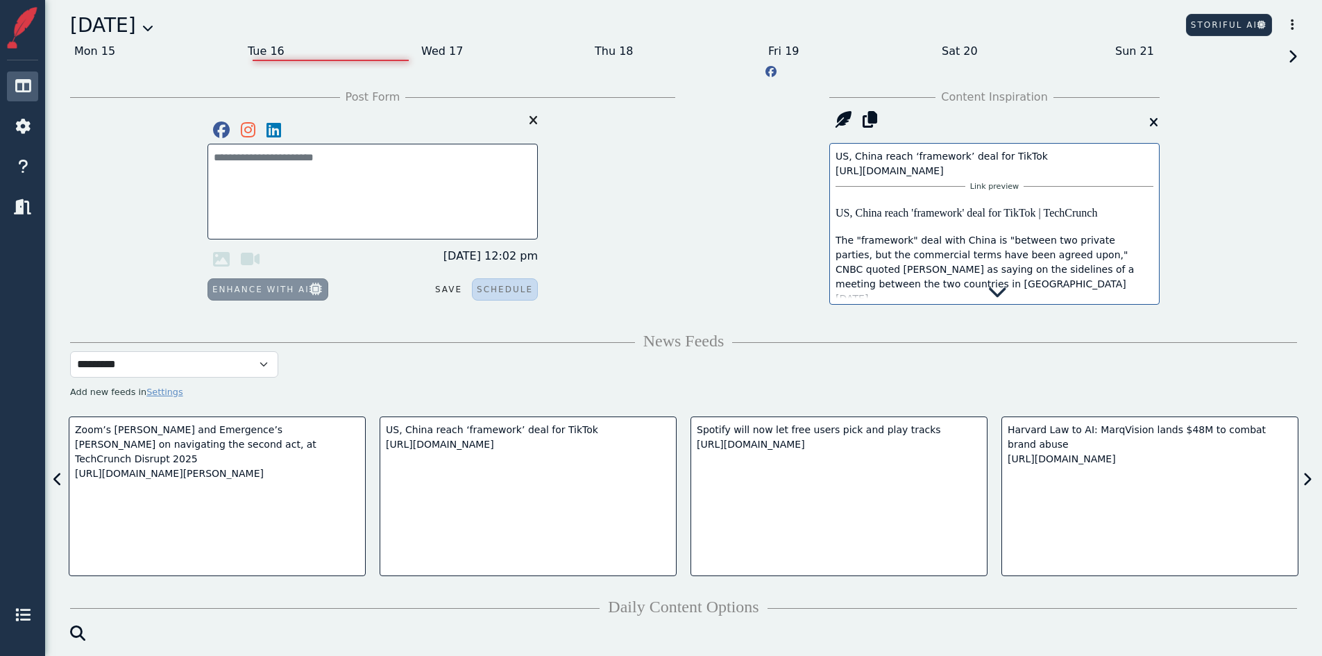
click at [965, 260] on div "Link preview US, China reach 'framework' deal for TikTok | TechCrunch The "fram…" at bounding box center [995, 353] width 318 height 351
click at [832, 479] on div "Spotify will now let free users pick and play tracks [URL][DOMAIN_NAME]" at bounding box center [839, 496] width 297 height 160
click at [906, 239] on div "Link preview Spotify will now let free users pick and play tracks | TechCrunch …" at bounding box center [995, 322] width 318 height 289
click at [1311, 472] on span at bounding box center [1303, 479] width 19 height 21
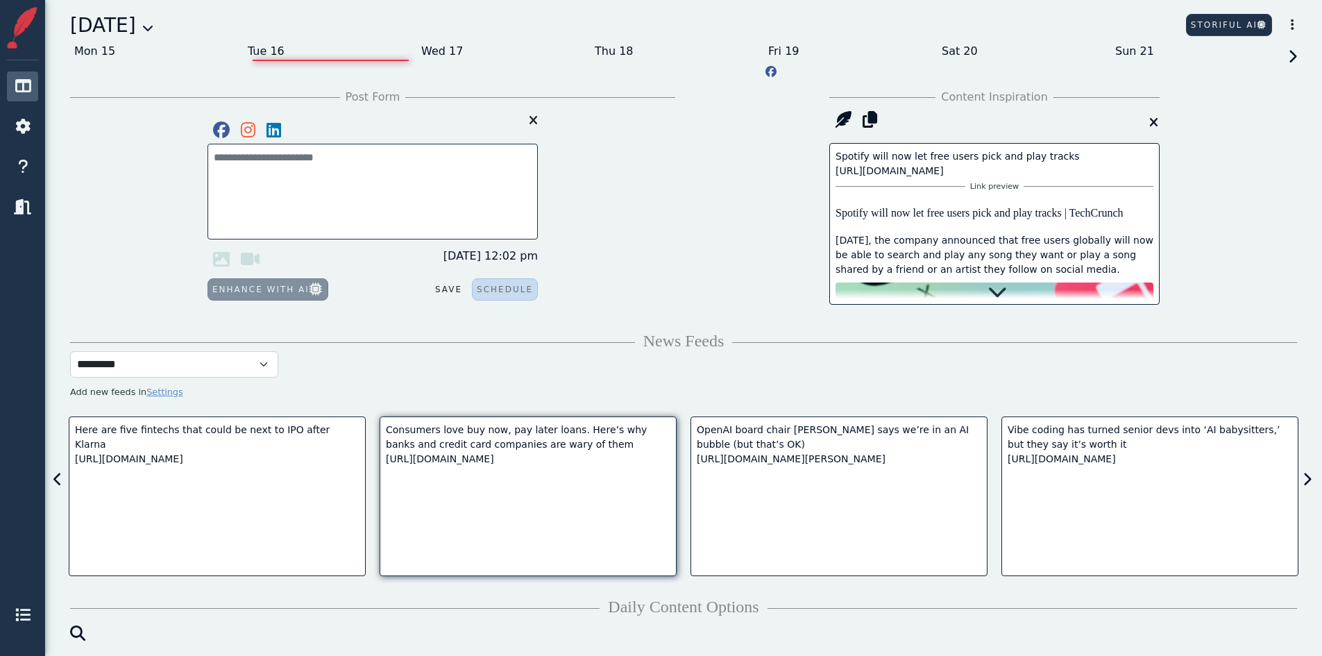
click at [489, 449] on div "Consumers love buy now, pay later loans. Here’s why banks and credit card compa…" at bounding box center [528, 445] width 285 height 44
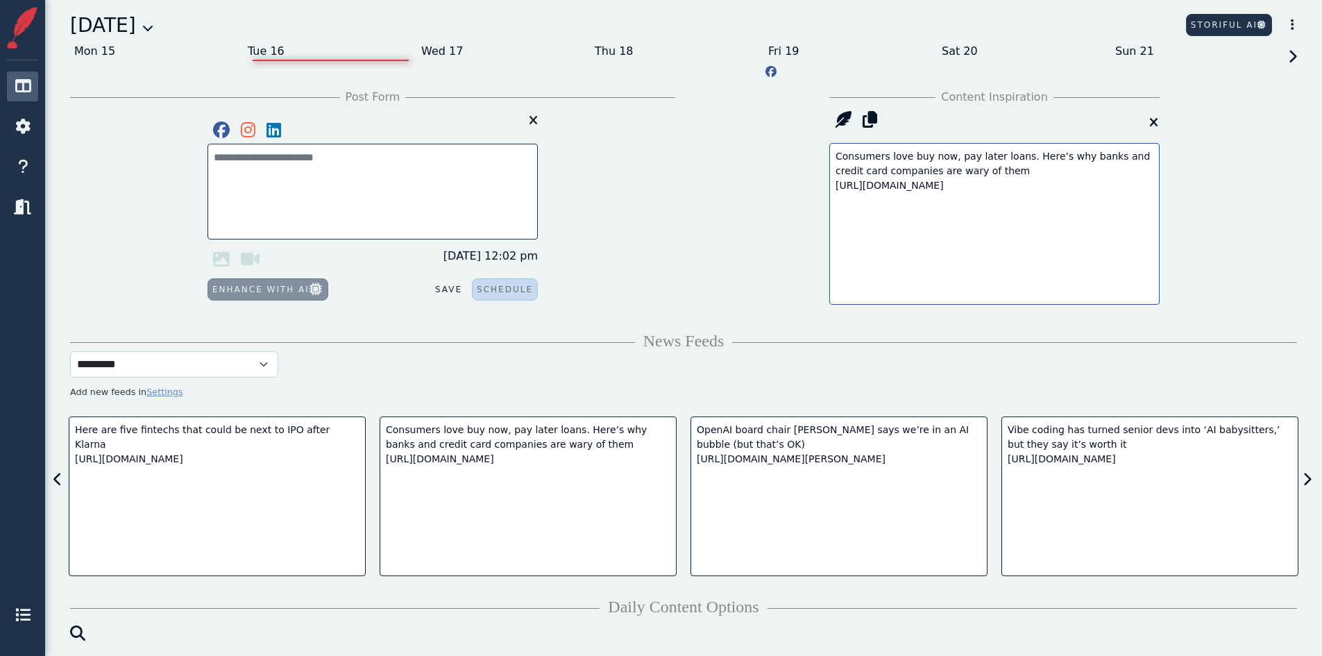
click at [925, 193] on div "Consumers love buy now, pay later loans. Here’s why banks and credit card compa…" at bounding box center [995, 171] width 318 height 44
click at [898, 182] on div "Consumers love buy now, pay later loans. Here’s why banks and credit card compa…" at bounding box center [995, 171] width 318 height 44
click at [877, 161] on div "Consumers love buy now, pay later loans. Here’s why banks and credit card compa…" at bounding box center [995, 171] width 318 height 44
drag, startPoint x: 863, startPoint y: 192, endPoint x: 1097, endPoint y: 196, distance: 234.0
click at [1097, 193] on div "Consumers love buy now, pay later loans. Here’s why banks and credit card compa…" at bounding box center [995, 171] width 318 height 44
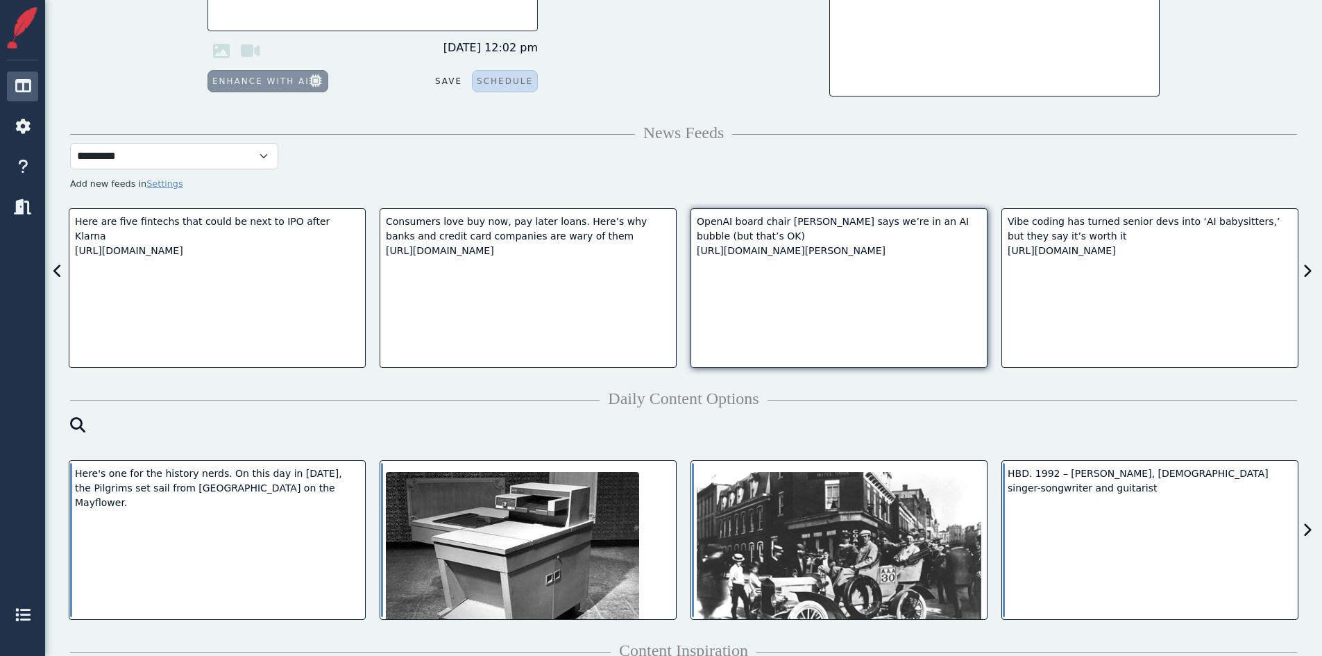
scroll to position [347, 0]
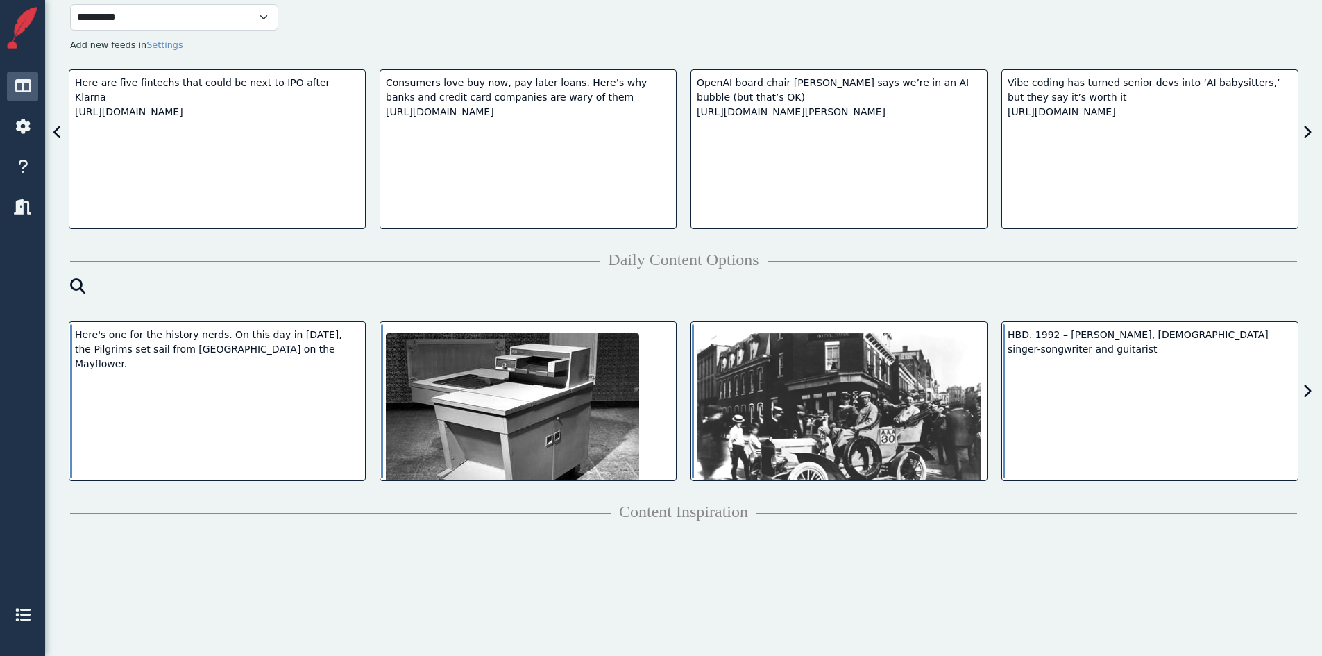
click at [1308, 395] on icon at bounding box center [1307, 392] width 9 height 14
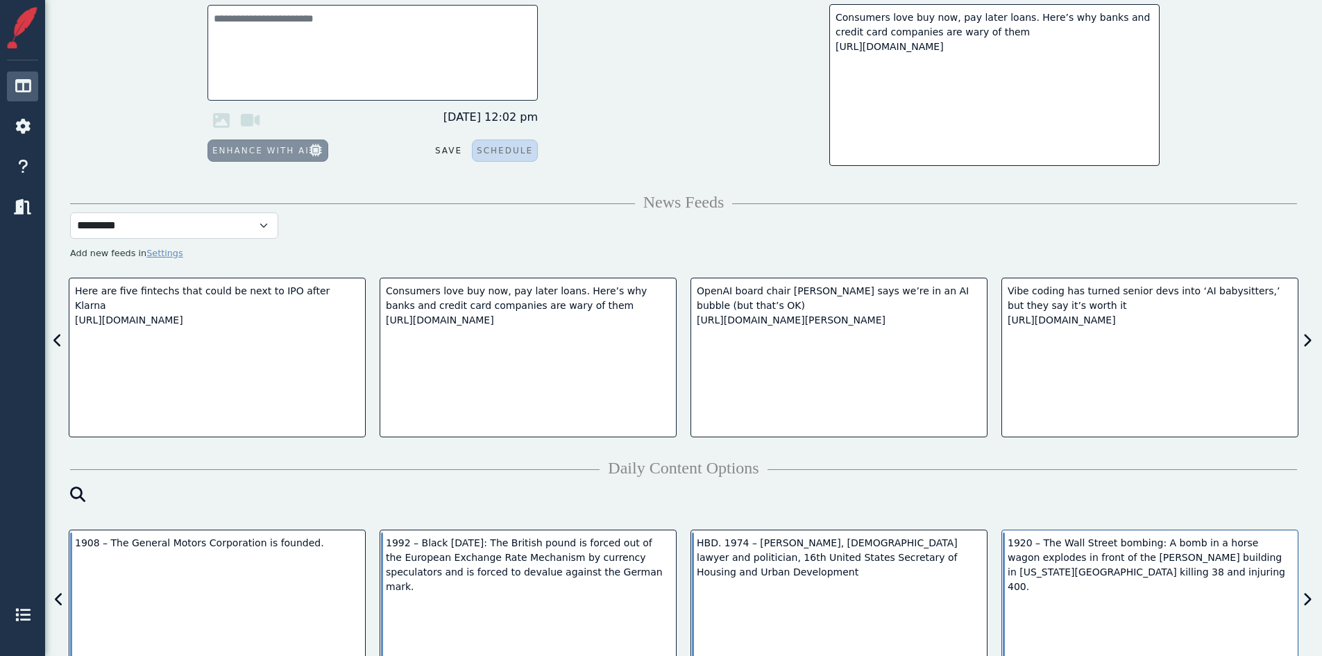
scroll to position [278, 0]
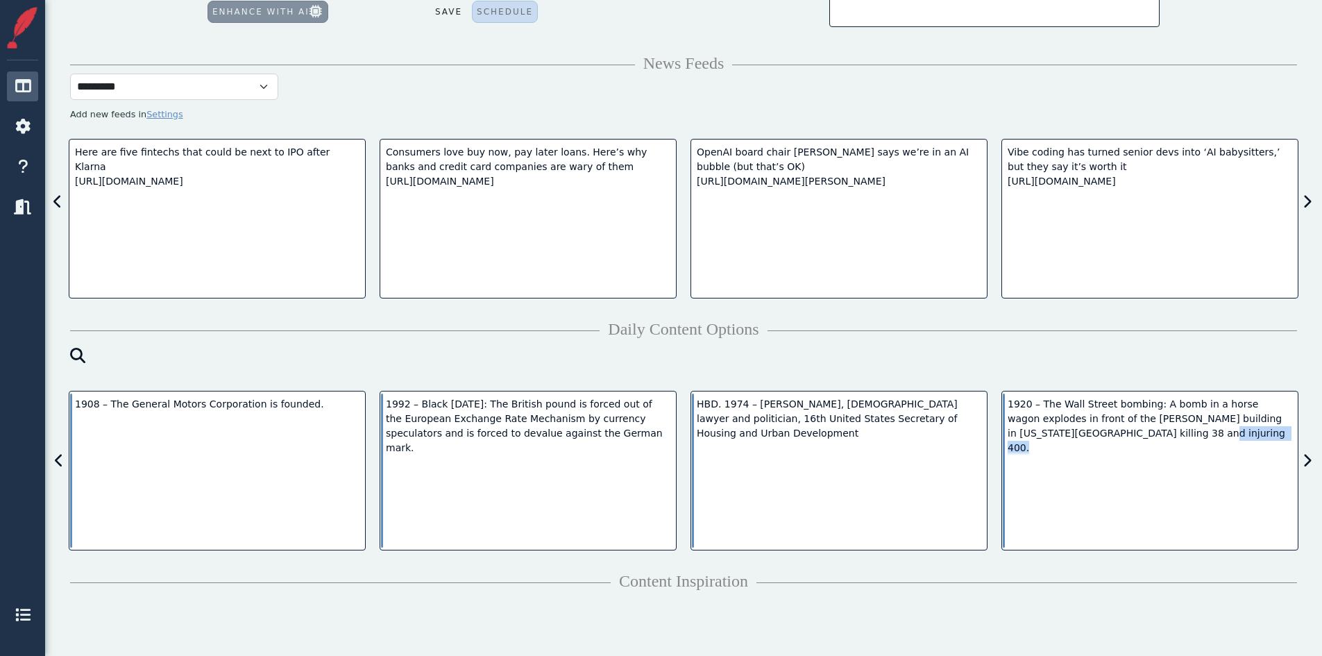
click at [1304, 472] on div "1908 – The General Motors Corporation is founded. 1992 – Black [DATE]: The Brit…" at bounding box center [684, 464] width 1244 height 180
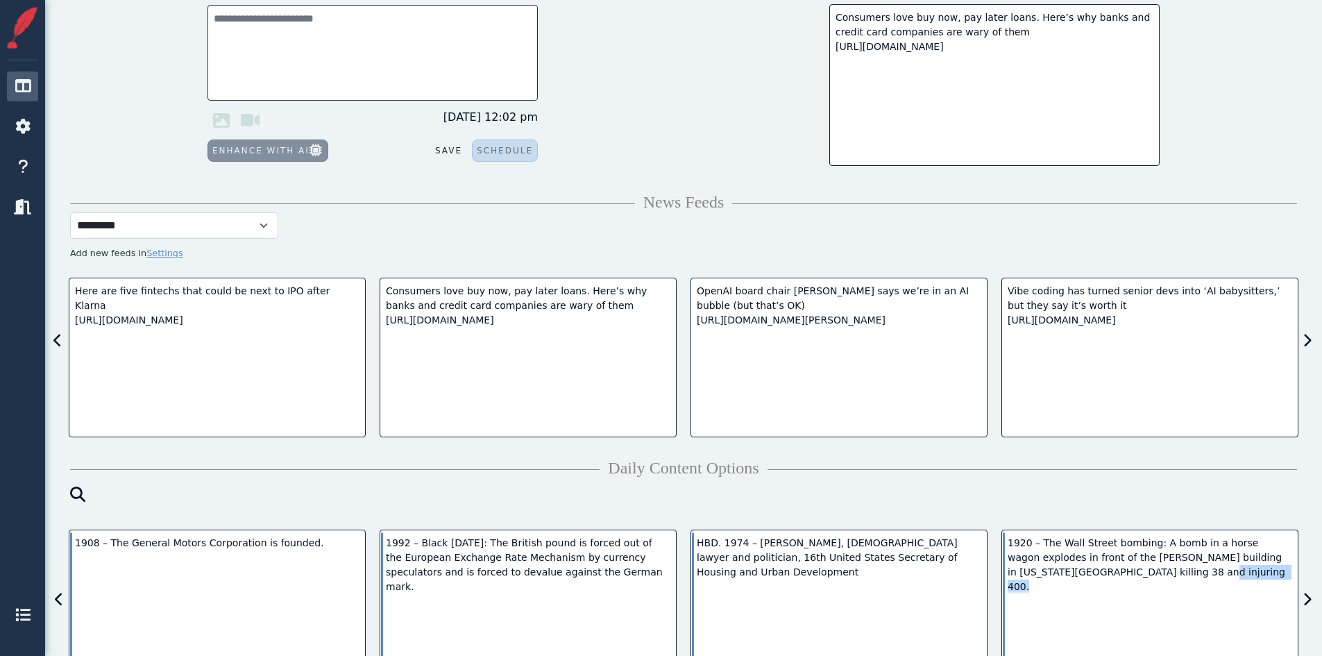
scroll to position [0, 0]
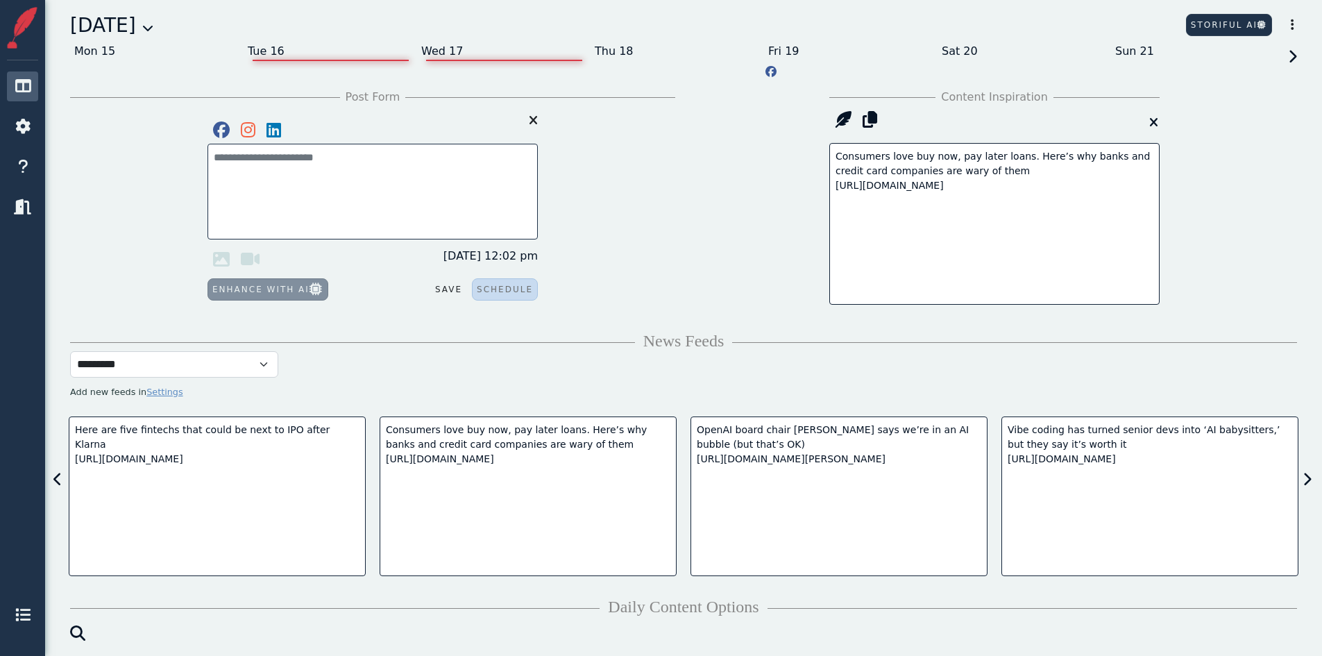
click at [442, 47] on div "Wed 17" at bounding box center [504, 51] width 174 height 22
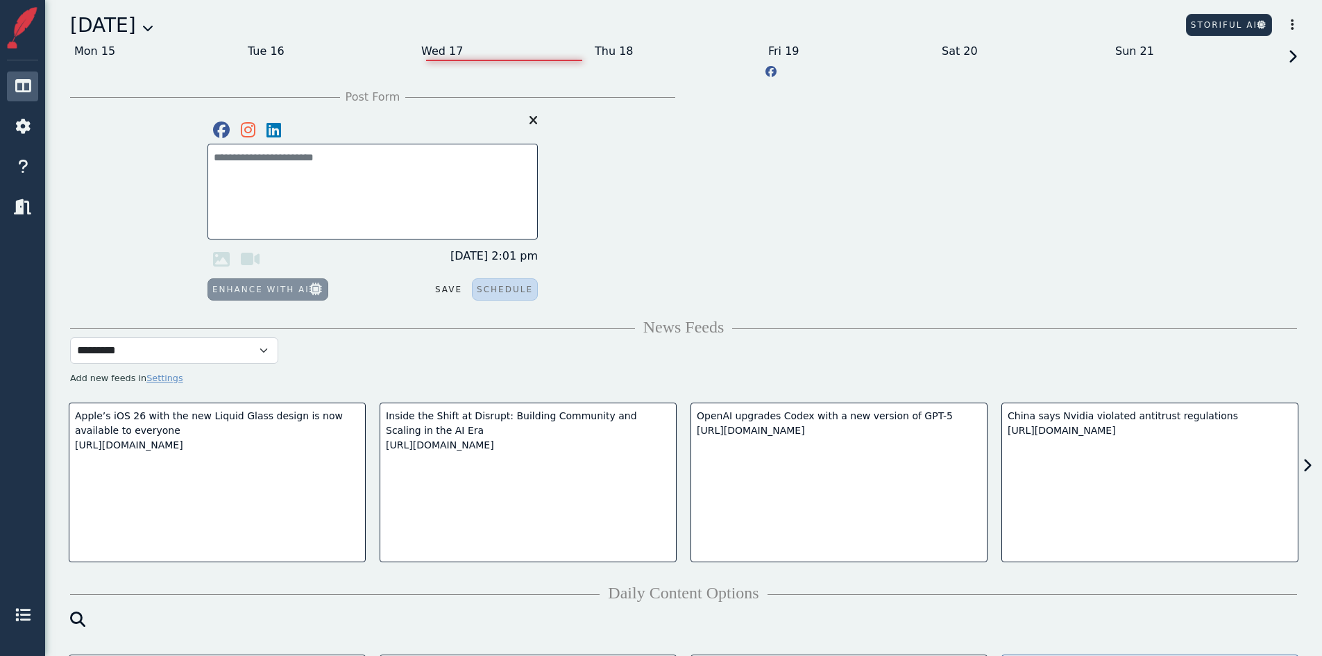
scroll to position [208, 0]
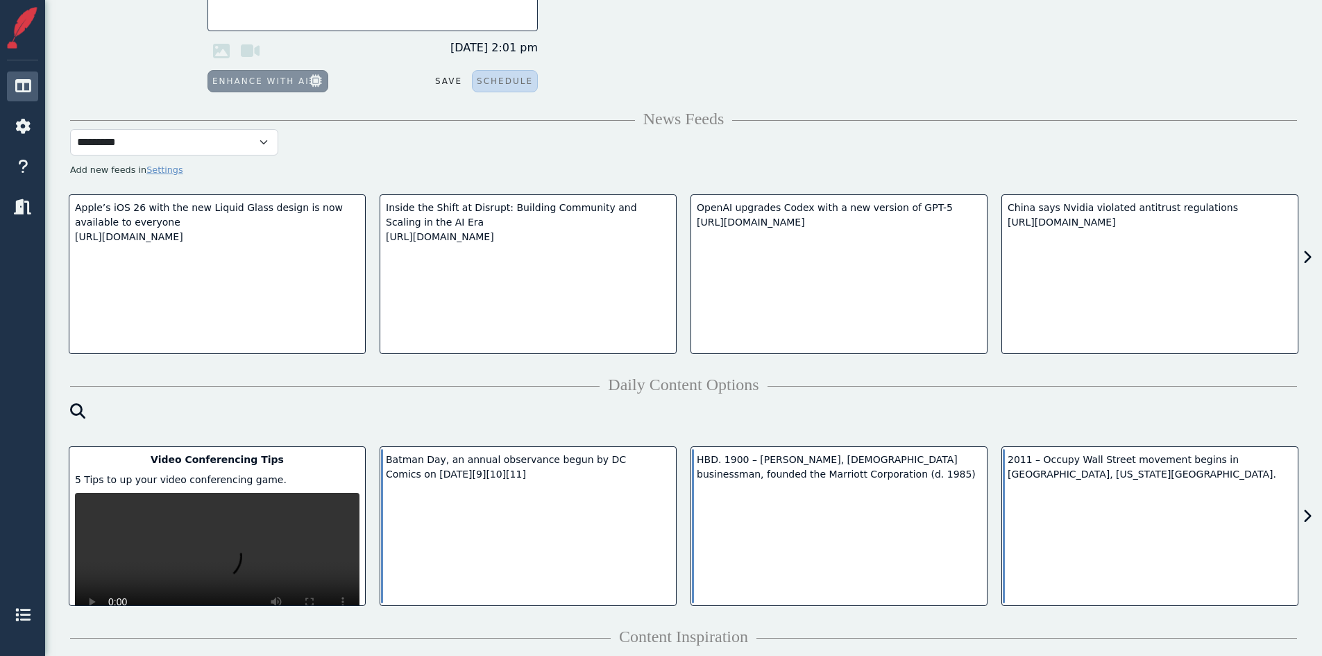
click at [1309, 522] on span at bounding box center [1303, 516] width 19 height 21
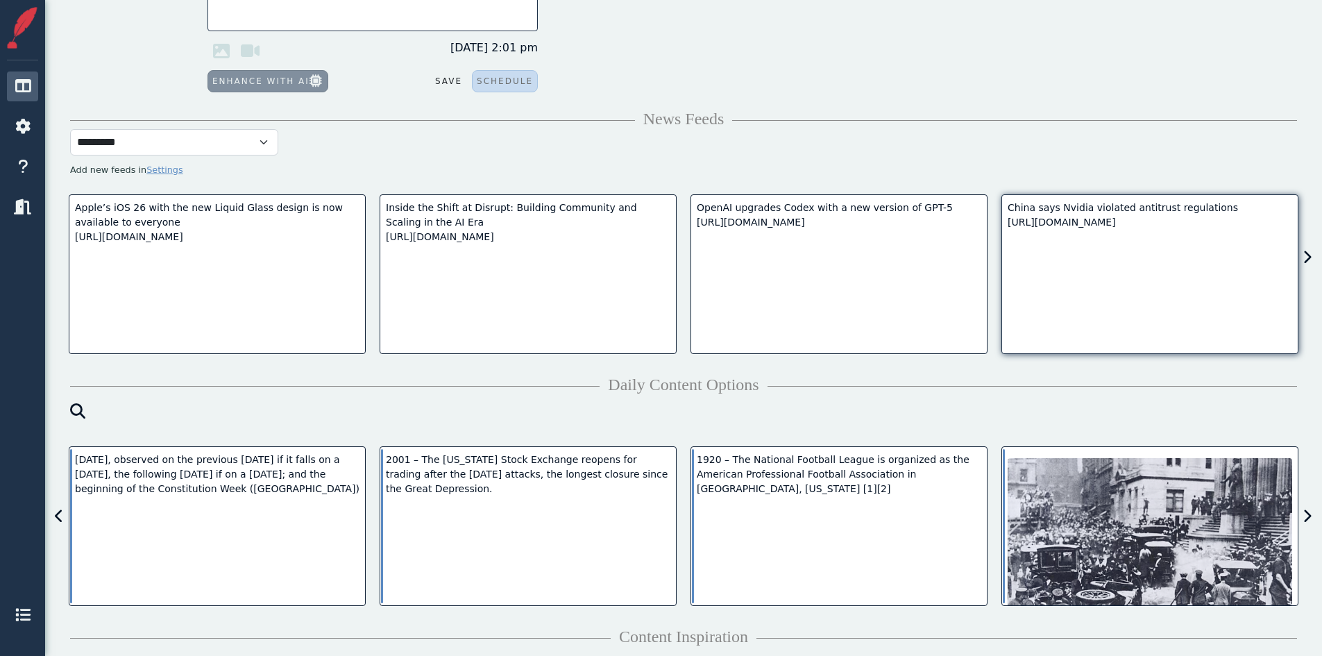
scroll to position [0, 0]
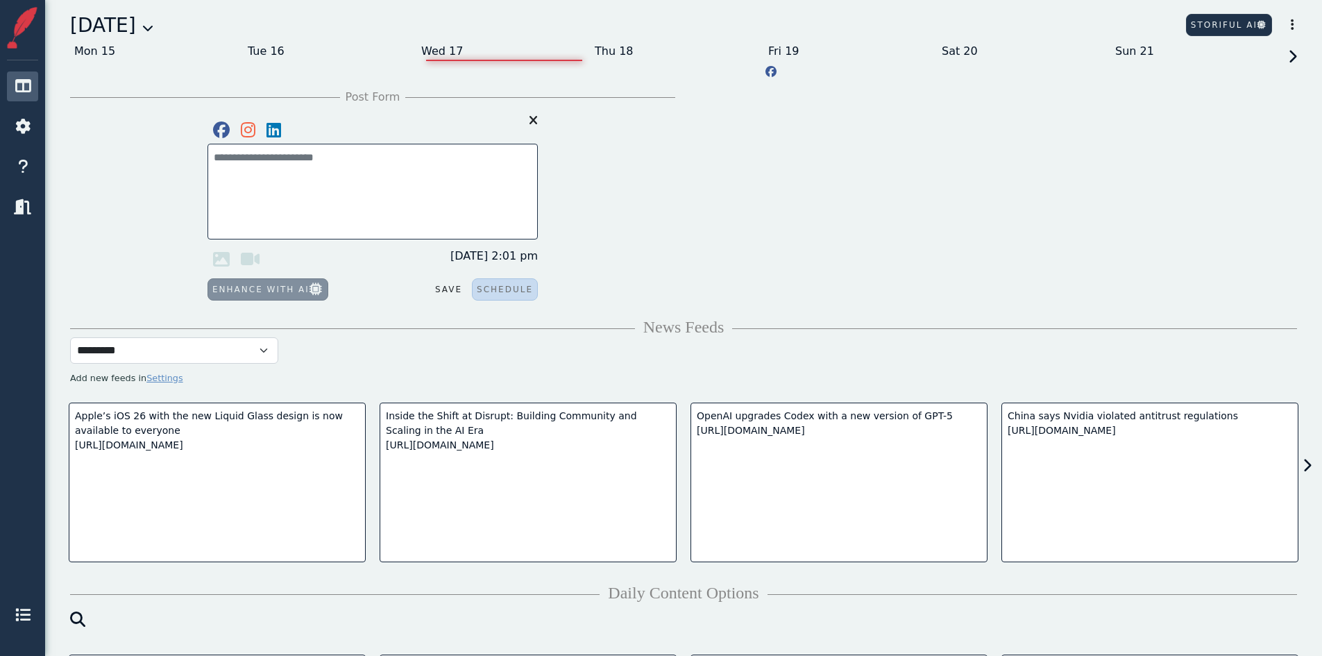
click at [580, 49] on div "Wed 17" at bounding box center [504, 51] width 174 height 22
click at [614, 48] on div "Thu 18" at bounding box center [678, 51] width 174 height 22
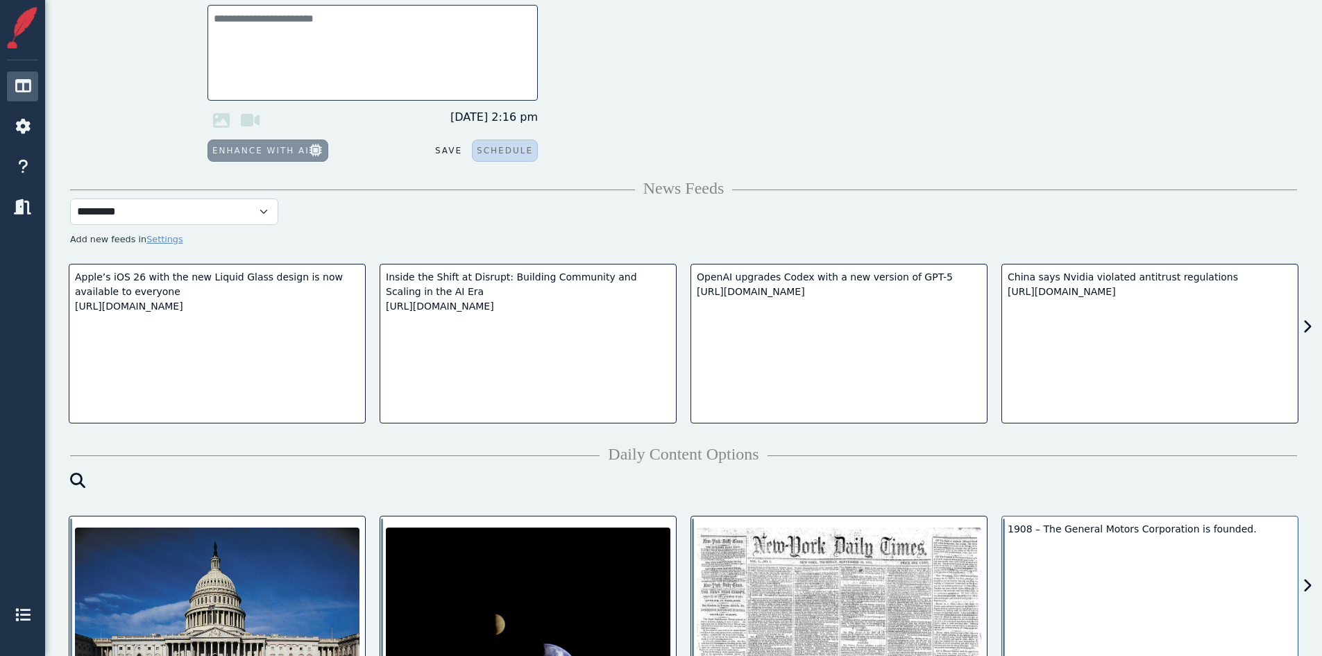
scroll to position [278, 0]
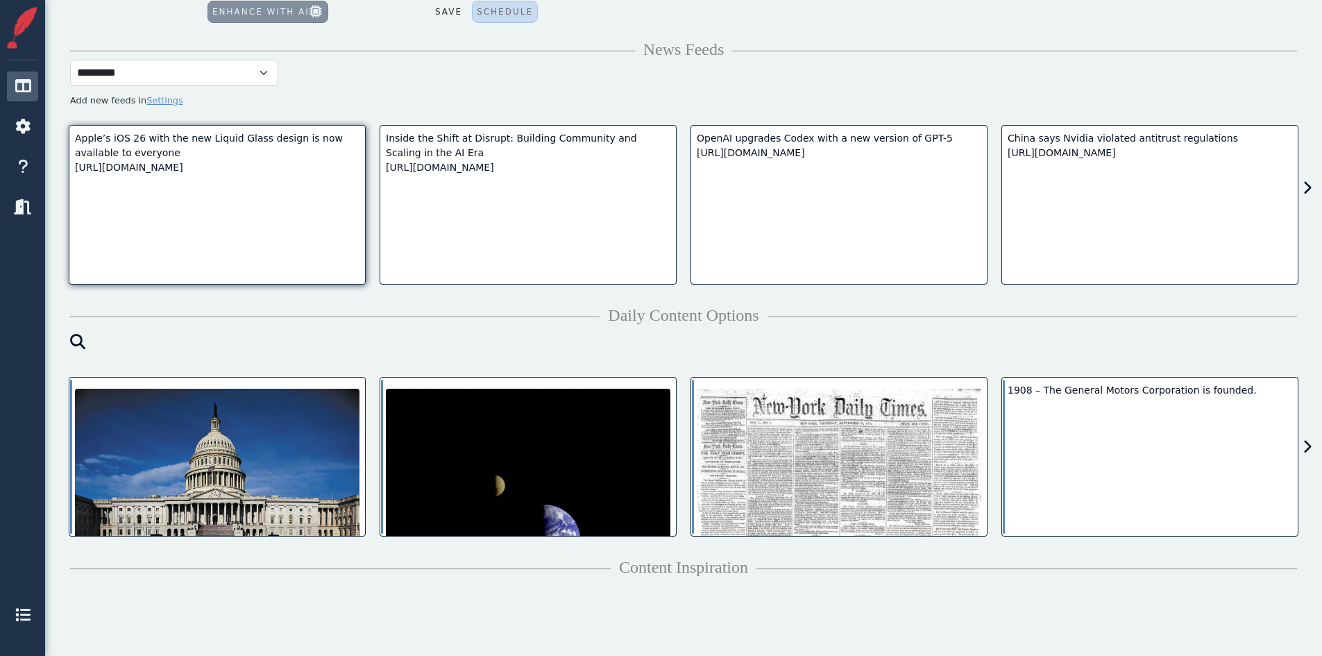
click at [239, 520] on img at bounding box center [217, 483] width 285 height 189
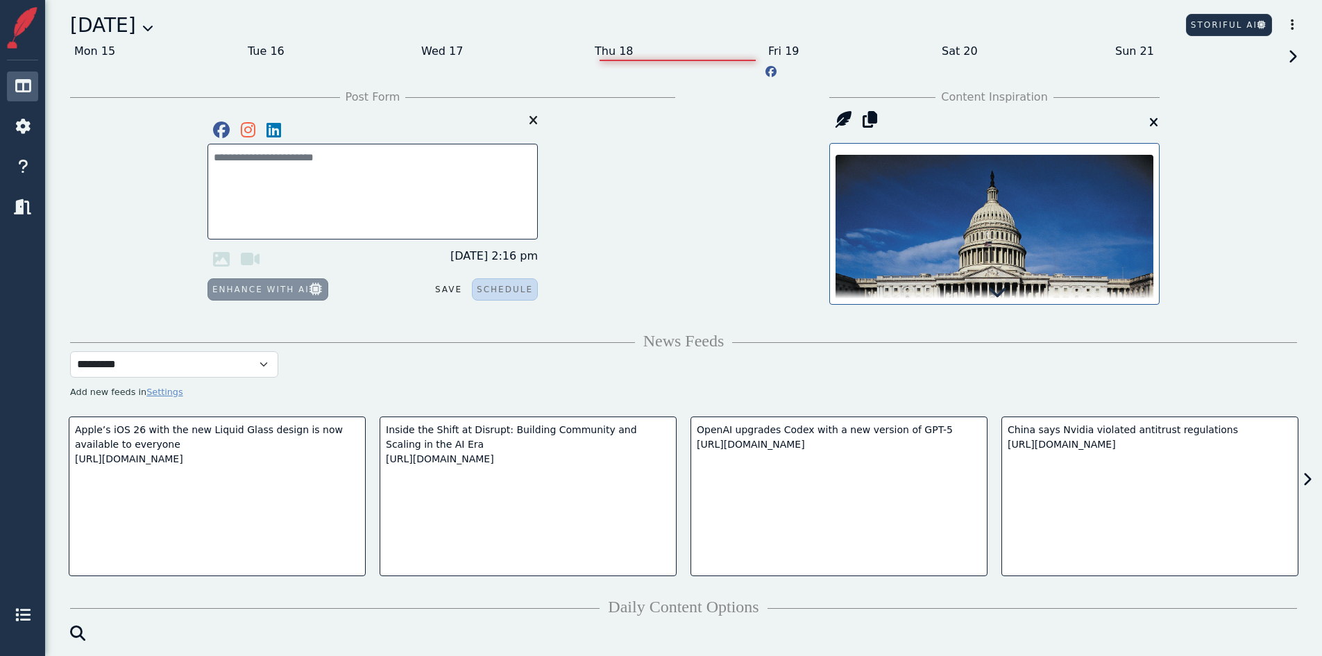
click at [995, 296] on icon at bounding box center [997, 291] width 19 height 19
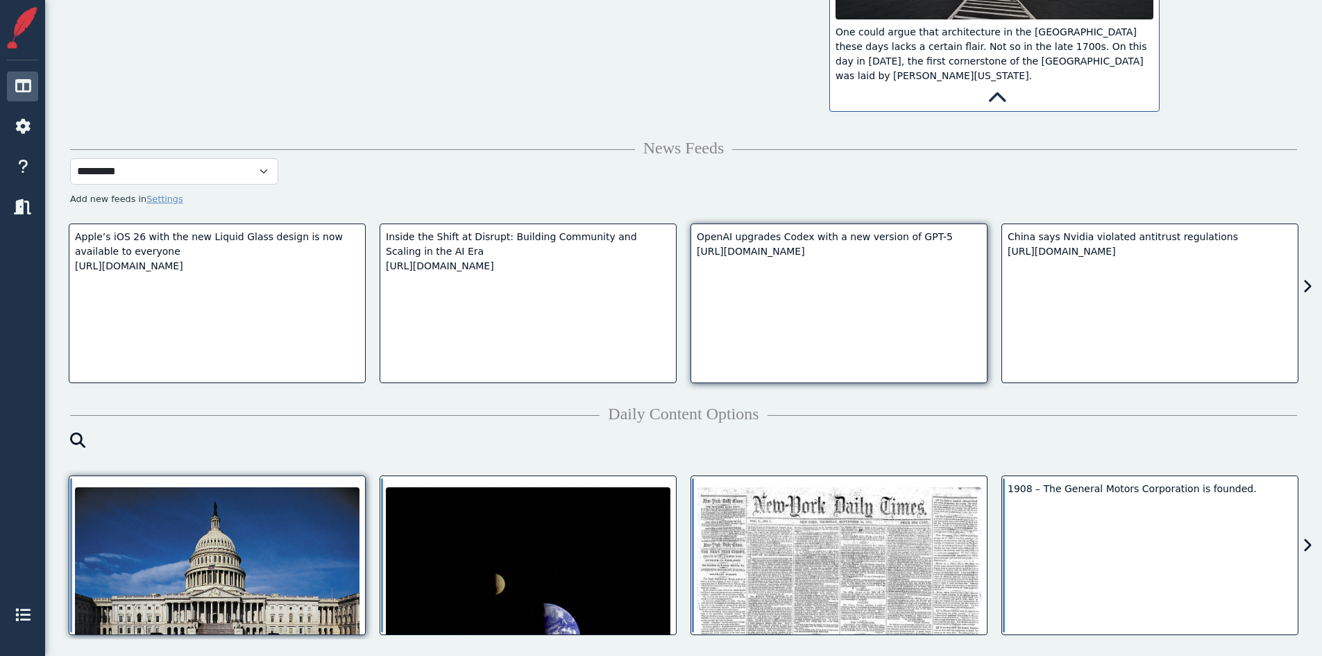
scroll to position [486, 0]
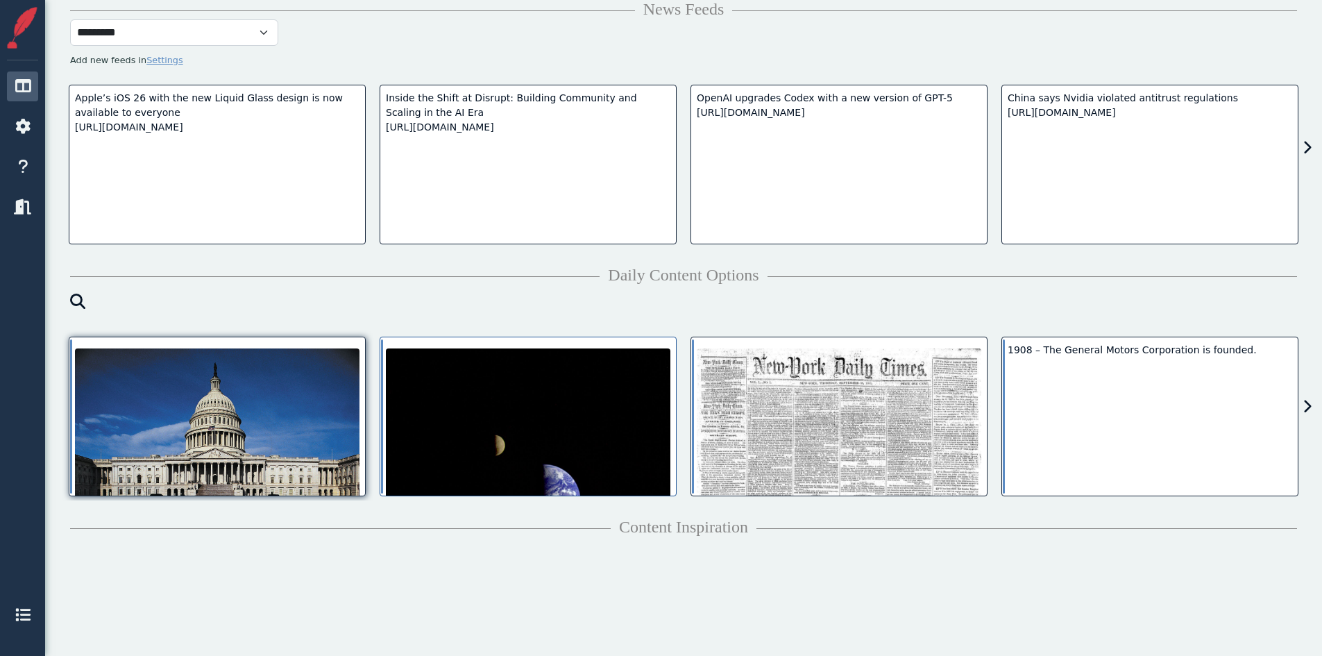
click at [589, 418] on img at bounding box center [528, 491] width 285 height 286
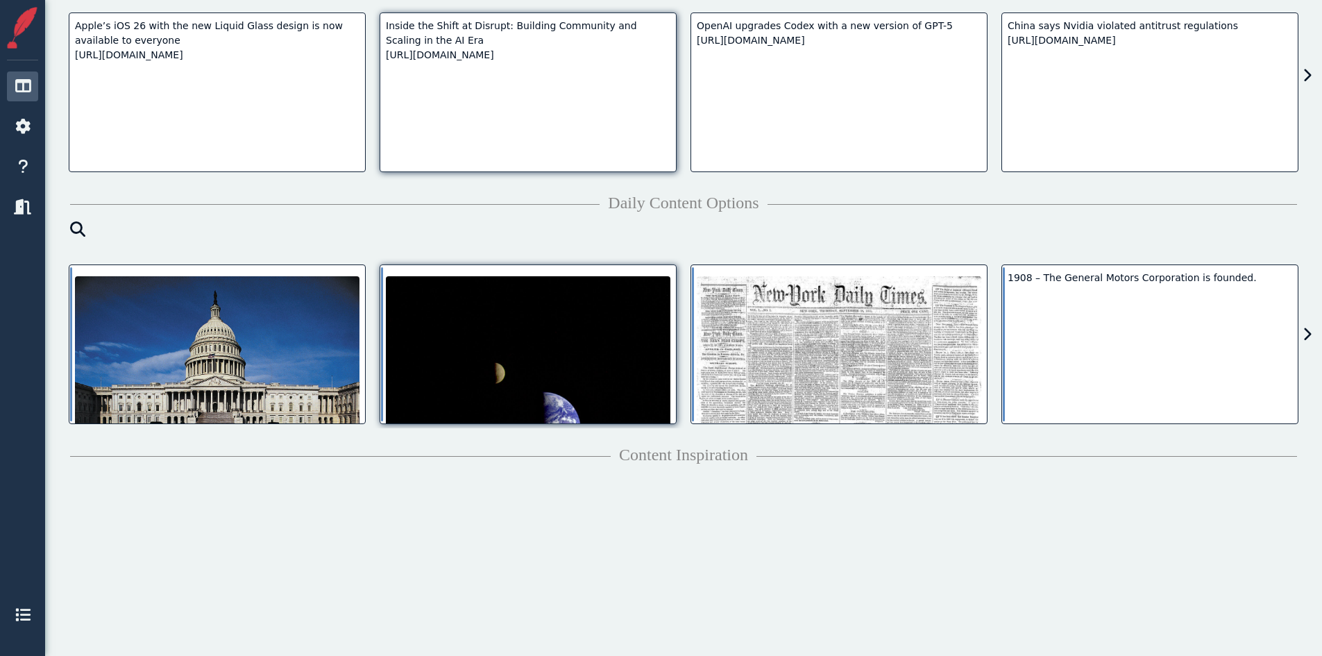
scroll to position [0, 0]
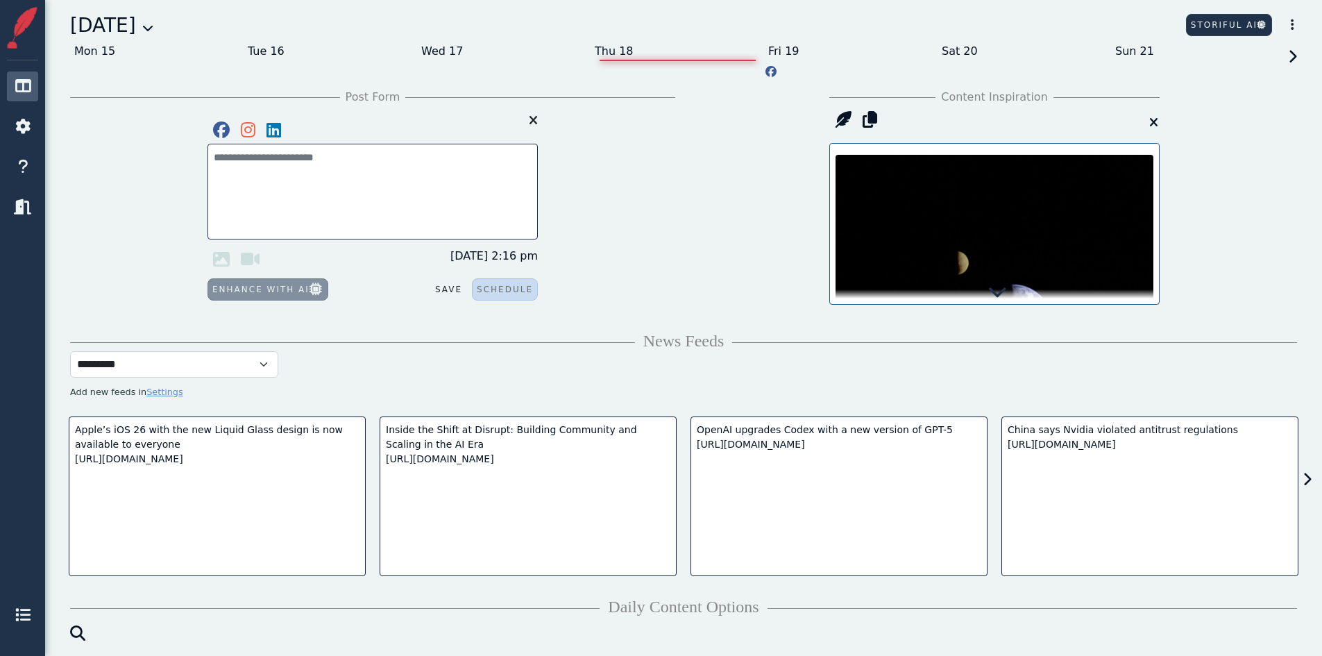
click at [1000, 296] on icon at bounding box center [997, 291] width 19 height 19
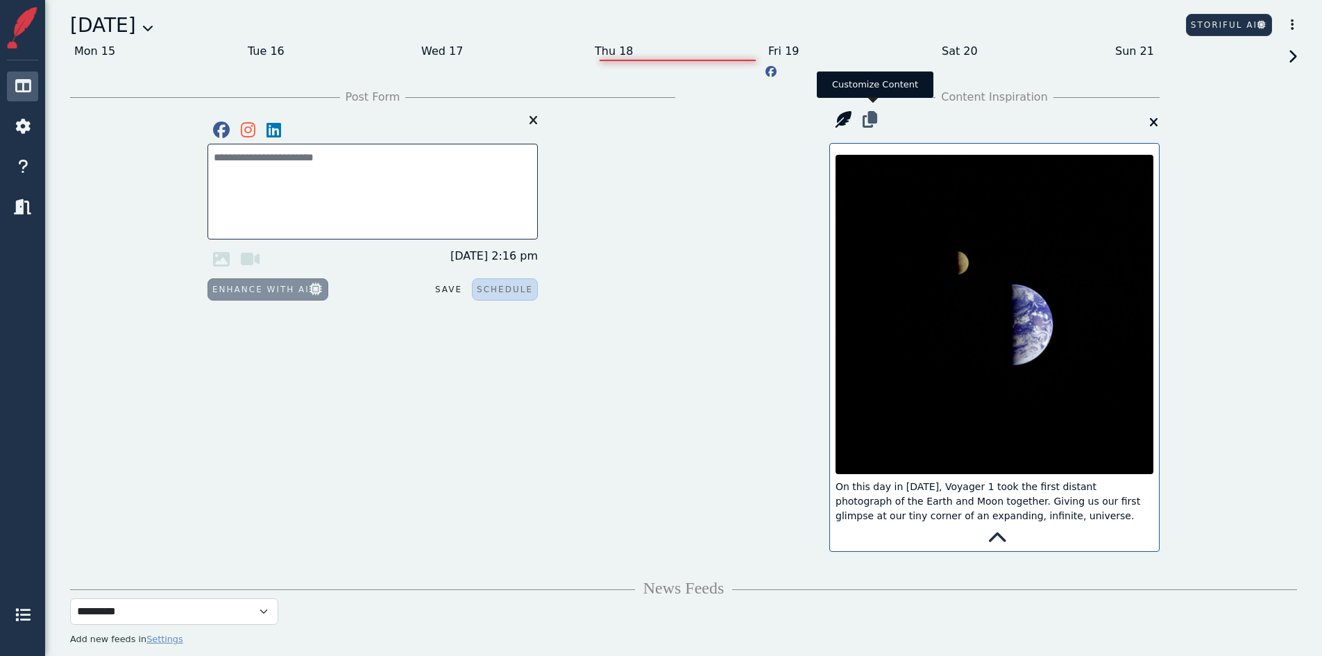
click at [879, 123] on icon at bounding box center [870, 120] width 26 height 28
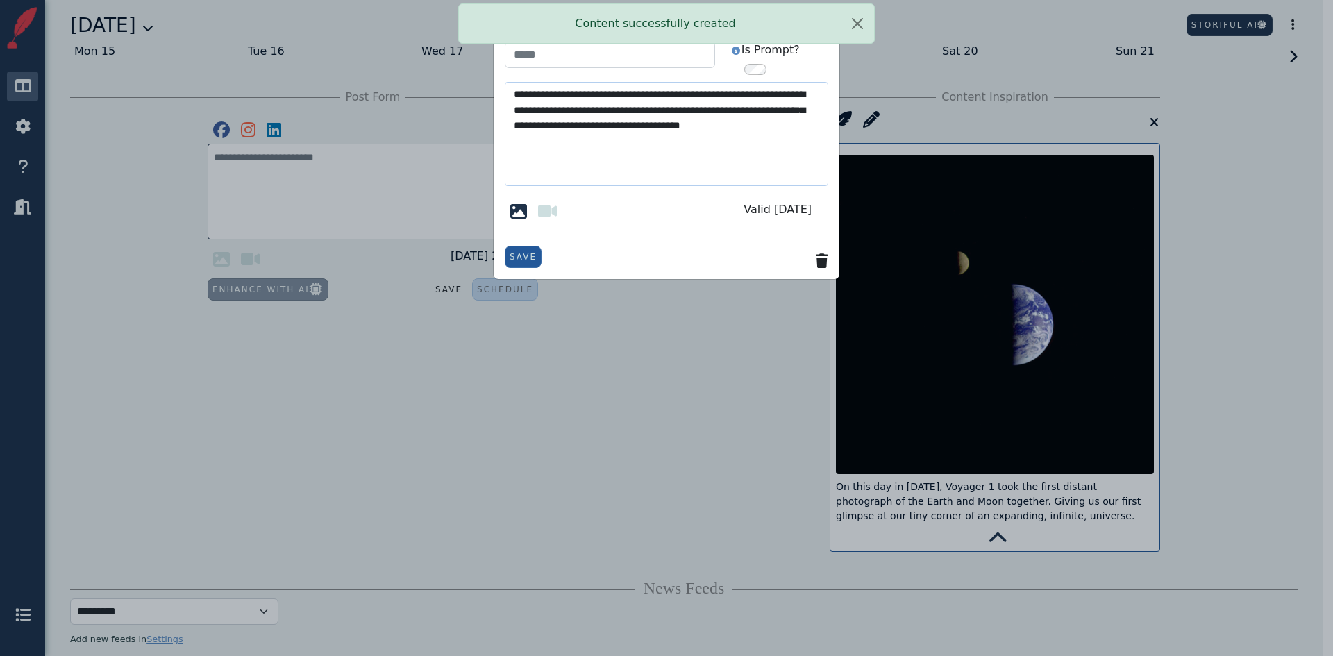
click at [679, 339] on div "**********" at bounding box center [666, 328] width 1333 height 656
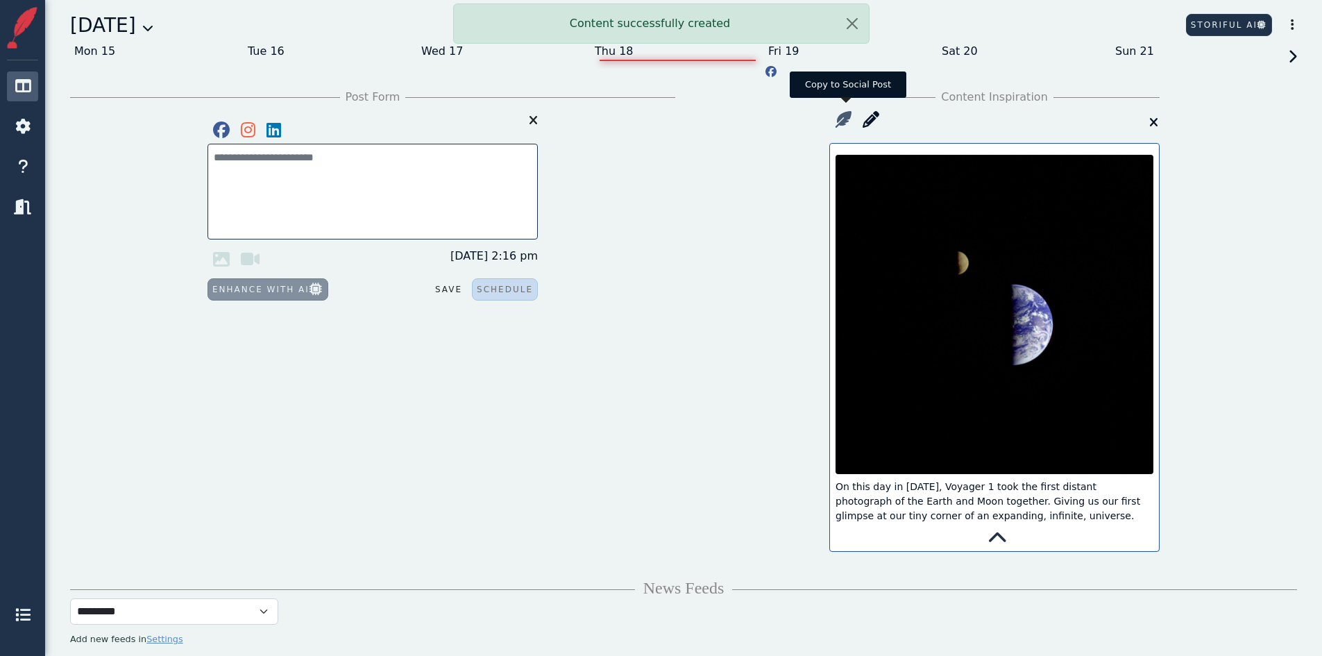
click at [844, 124] on icon at bounding box center [843, 120] width 28 height 28
type textarea "**********"
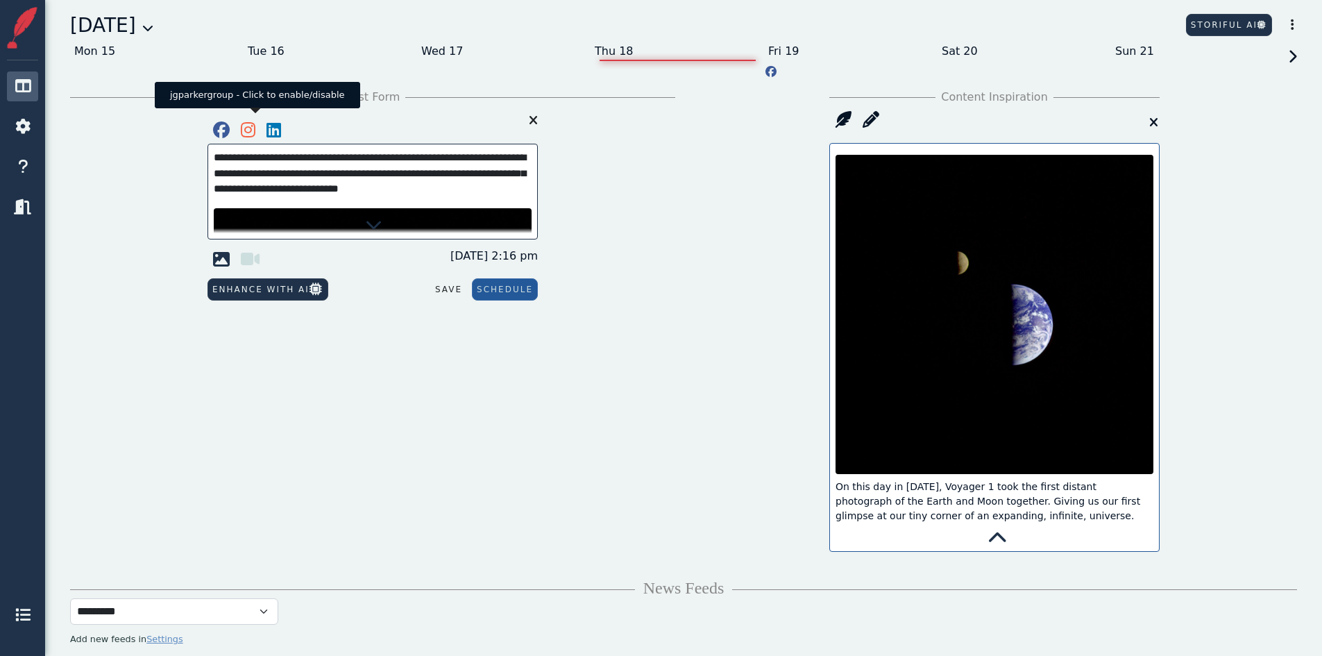
drag, startPoint x: 249, startPoint y: 129, endPoint x: 259, endPoint y: 129, distance: 9.7
click at [251, 129] on icon at bounding box center [248, 130] width 26 height 28
click at [279, 128] on icon at bounding box center [274, 130] width 26 height 28
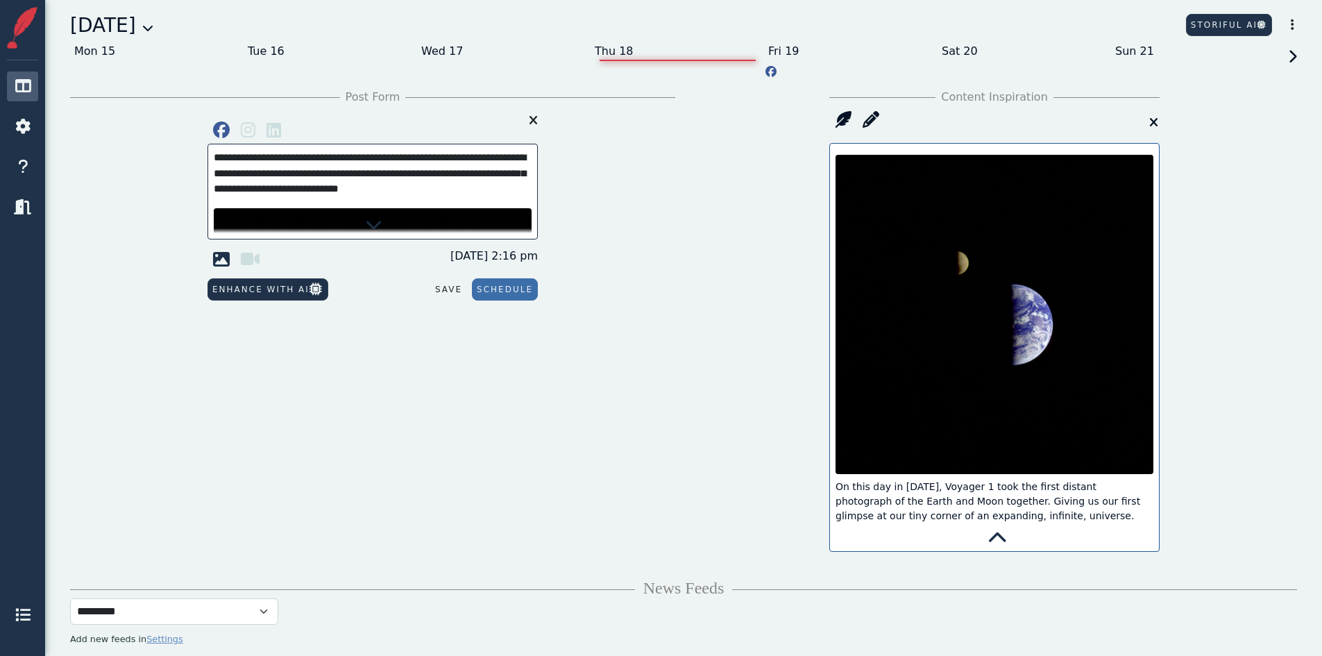
click at [521, 284] on button "Schedule" at bounding box center [505, 289] width 66 height 22
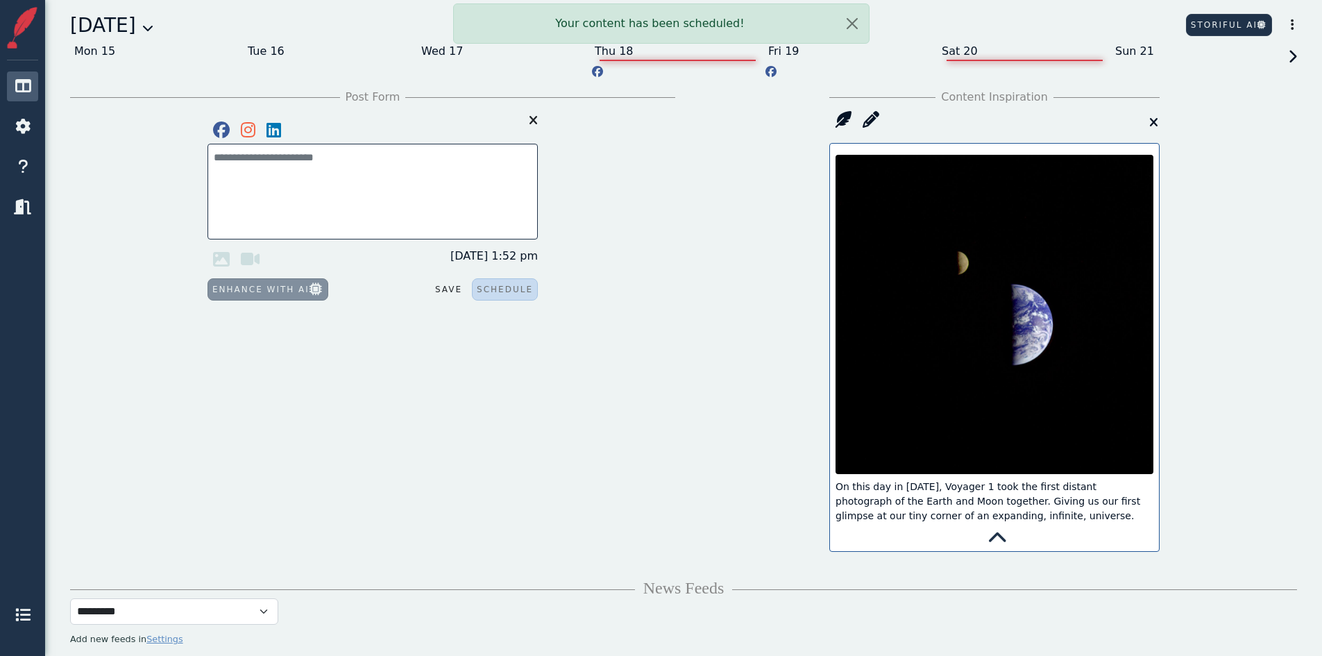
click at [967, 46] on div "Sat 20" at bounding box center [1025, 51] width 174 height 22
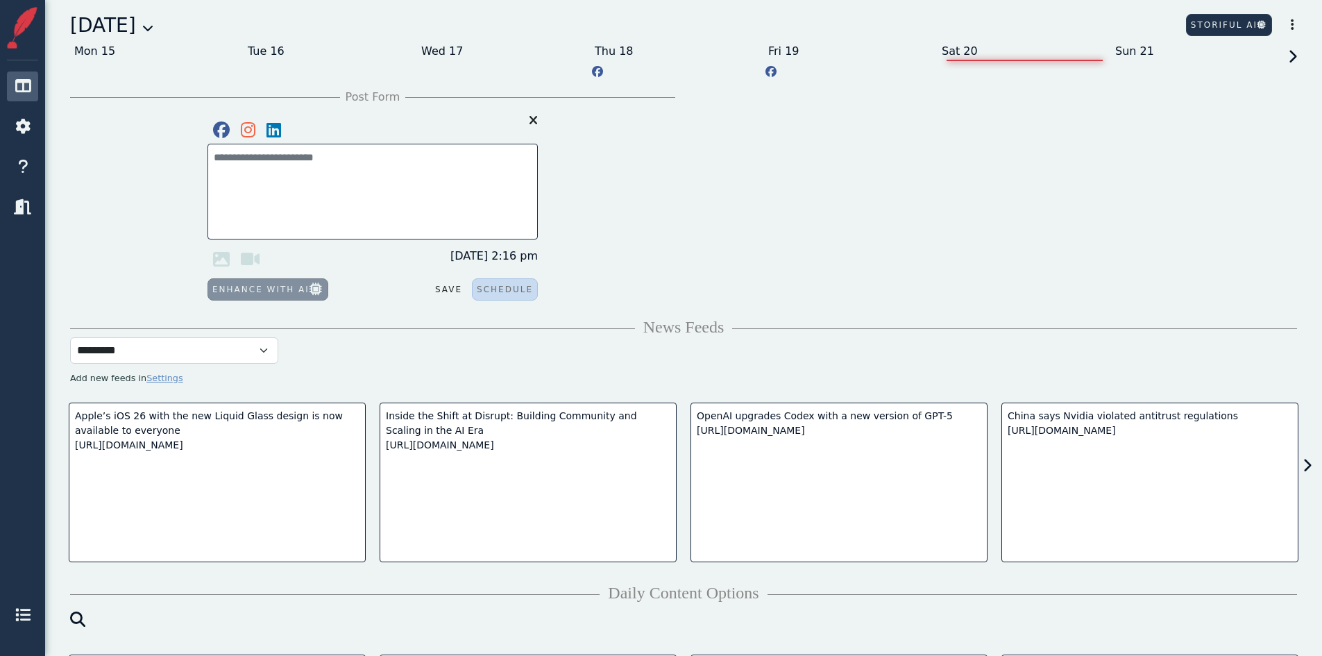
click at [1021, 59] on div "Sat 20" at bounding box center [1025, 51] width 174 height 22
click at [1015, 53] on div "Sat 20" at bounding box center [1025, 51] width 174 height 22
click at [1156, 55] on div "Sun 21" at bounding box center [1198, 51] width 174 height 22
click at [1310, 456] on span at bounding box center [1303, 465] width 19 height 21
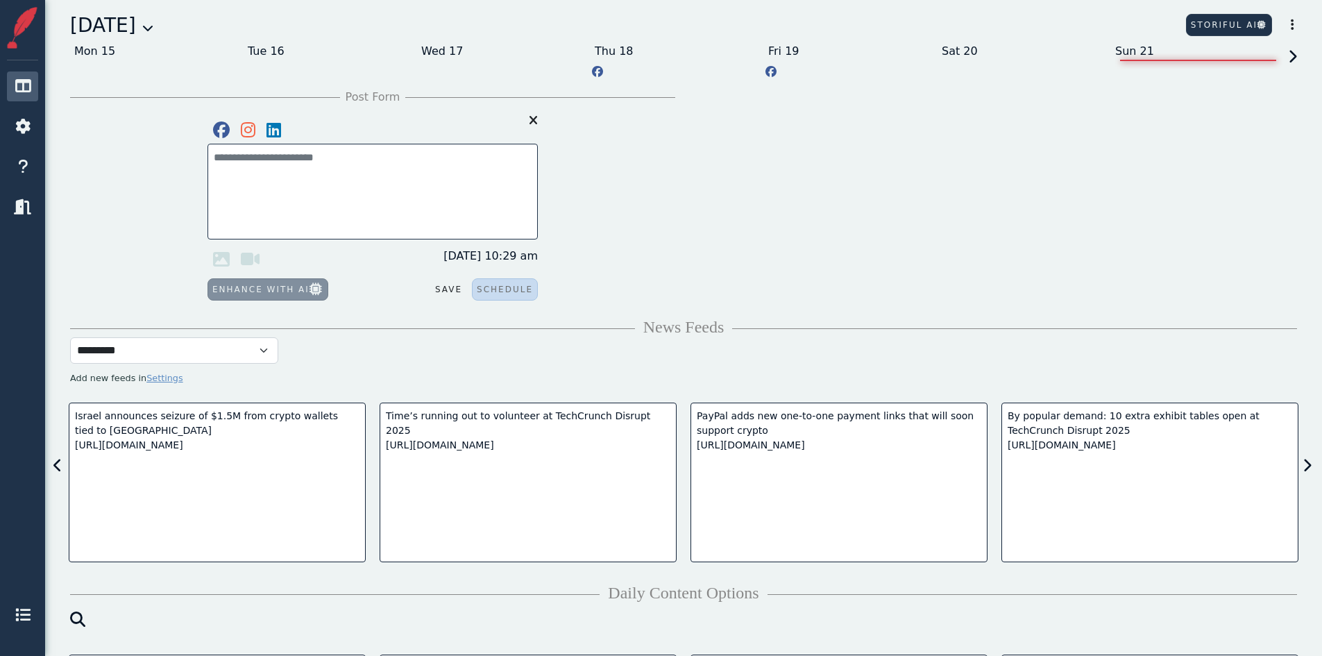
click at [1308, 461] on icon at bounding box center [1307, 466] width 9 height 14
